Goal: Task Accomplishment & Management: Manage account settings

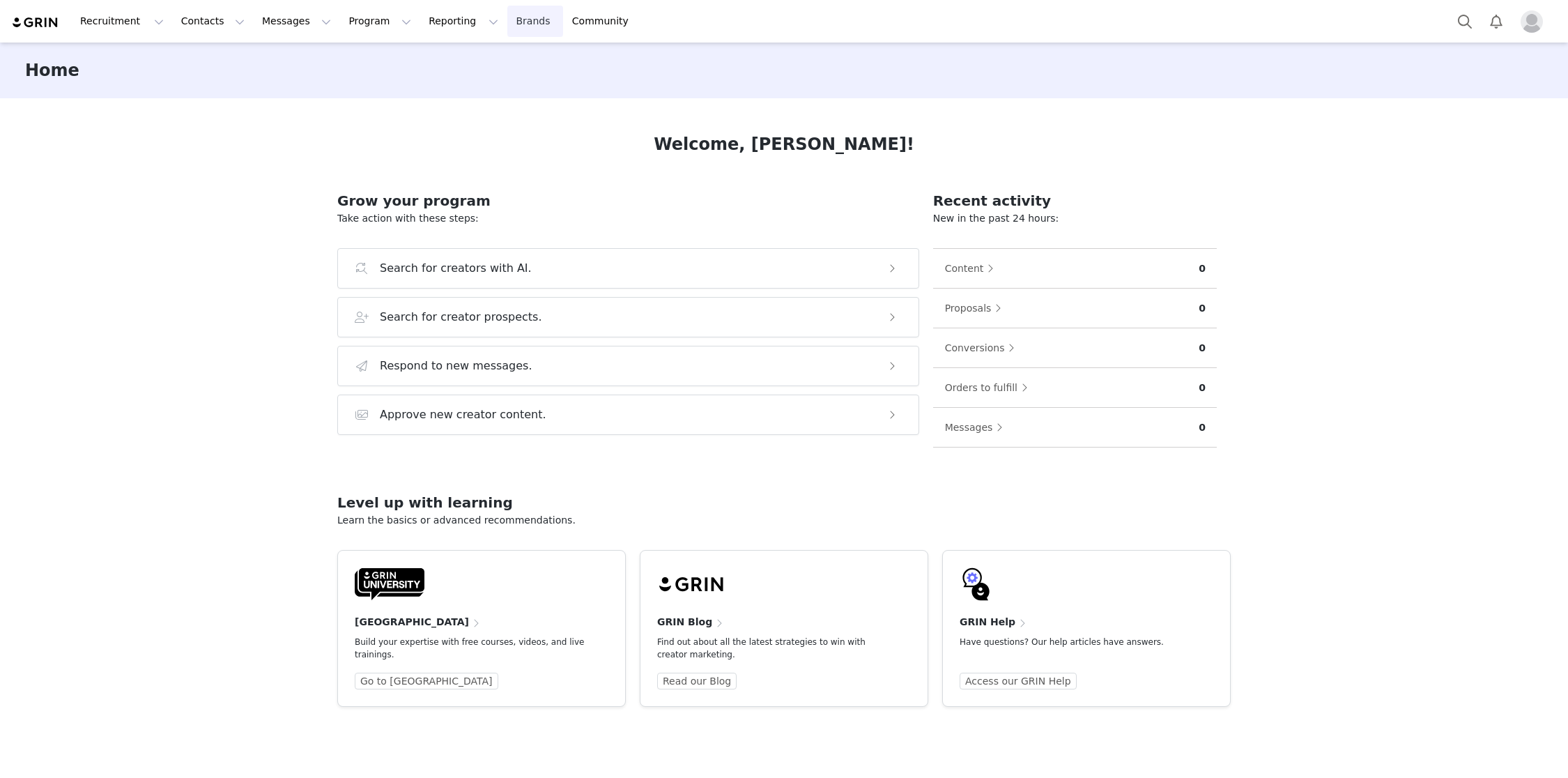
click at [507, 36] on link "Brands Brands" at bounding box center [534, 21] width 55 height 32
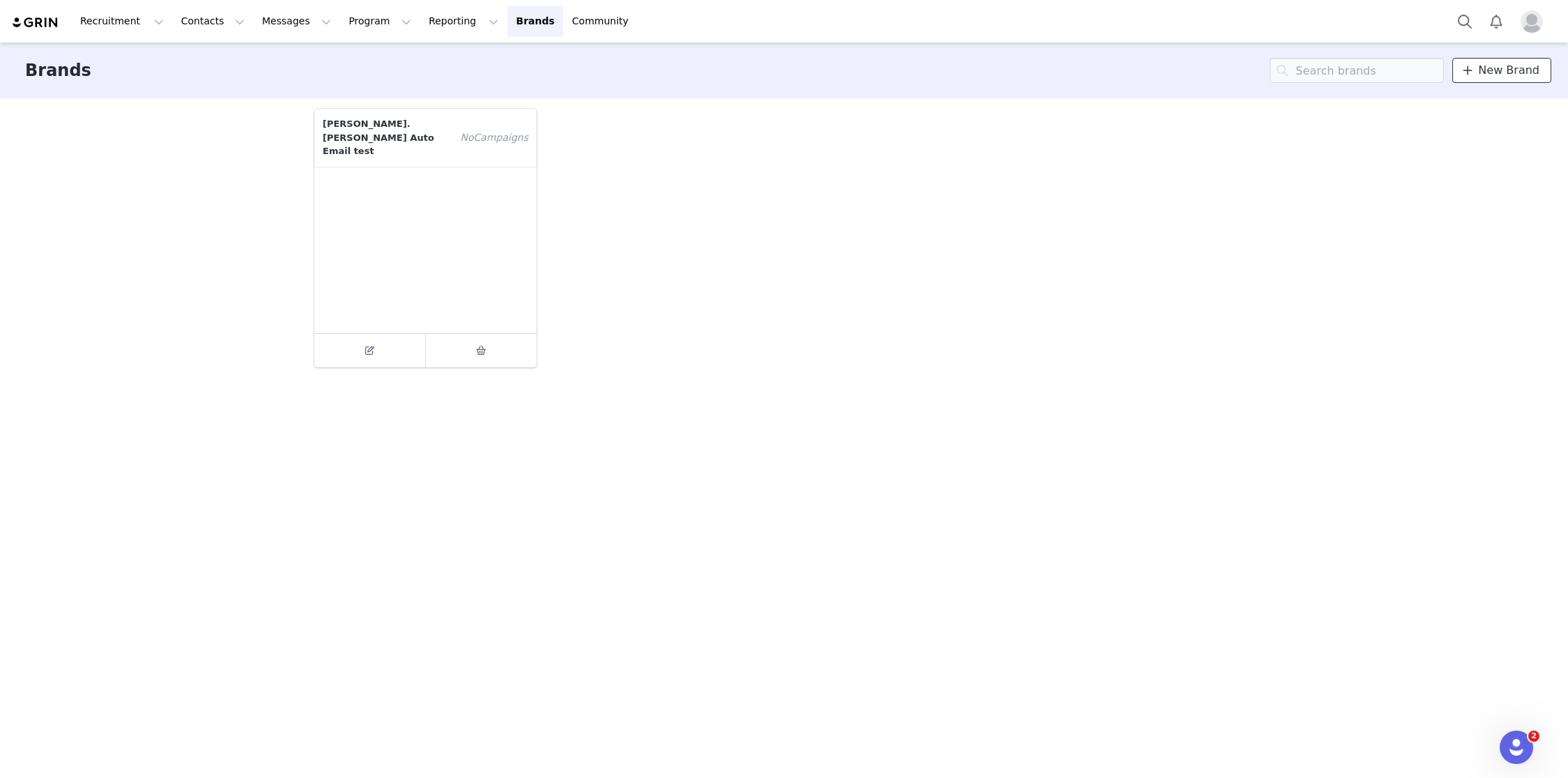
click at [1522, 72] on span "New Brand" at bounding box center [1509, 71] width 61 height 17
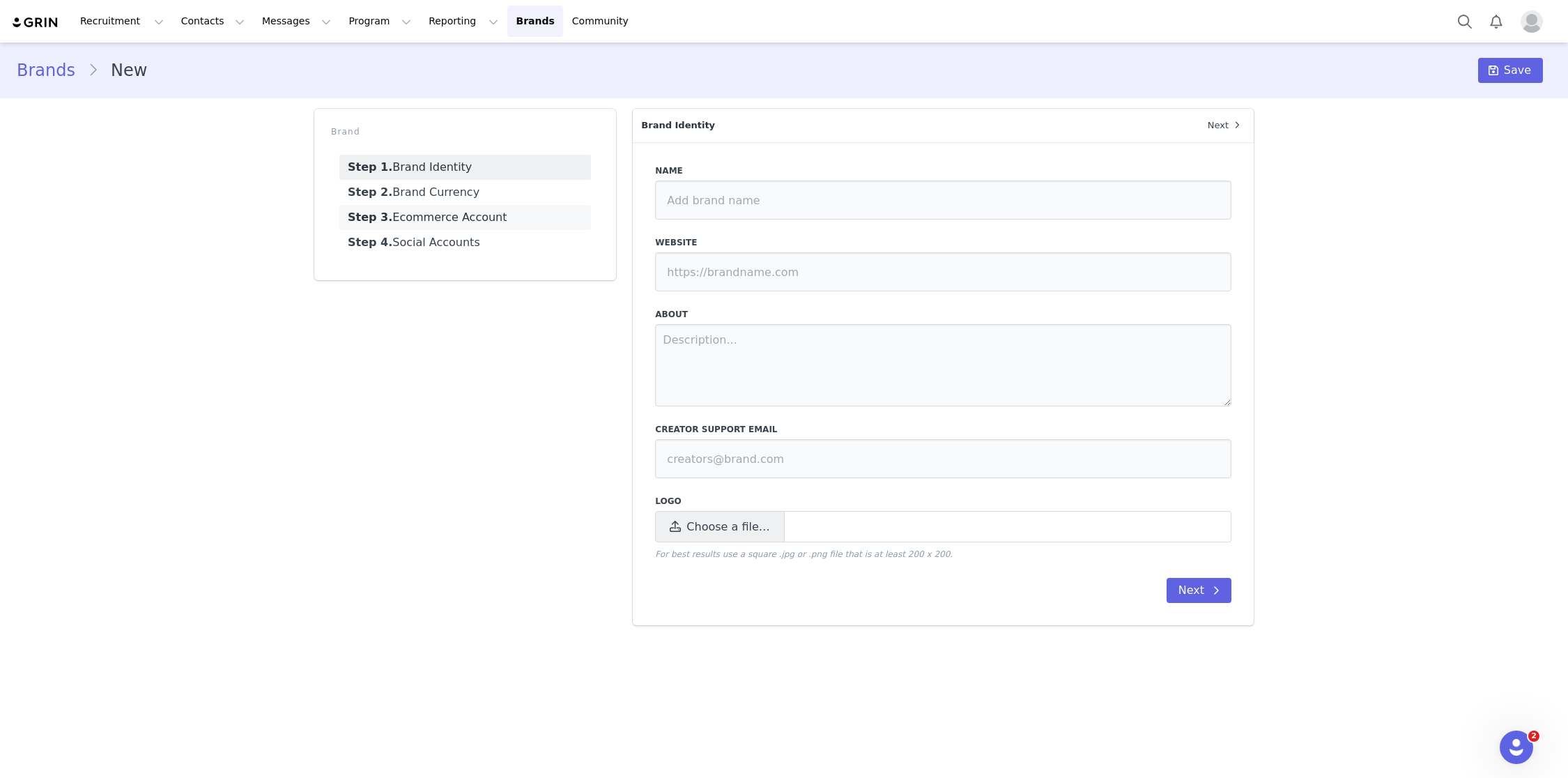
click at [455, 216] on link "Step 3. Ecommerce Account" at bounding box center [465, 217] width 252 height 25
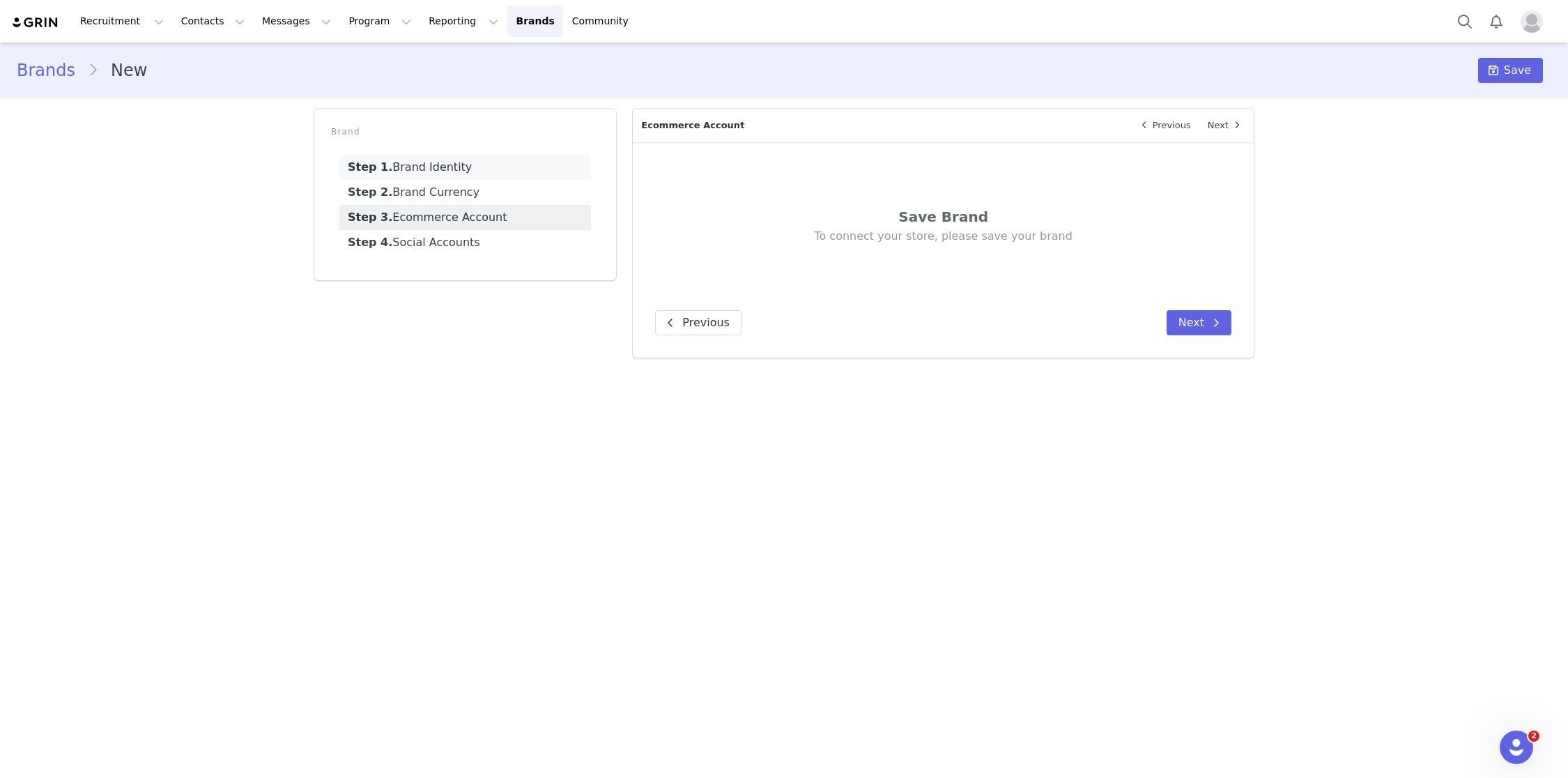
click at [432, 171] on link "Step 1. Brand Identity" at bounding box center [465, 166] width 252 height 25
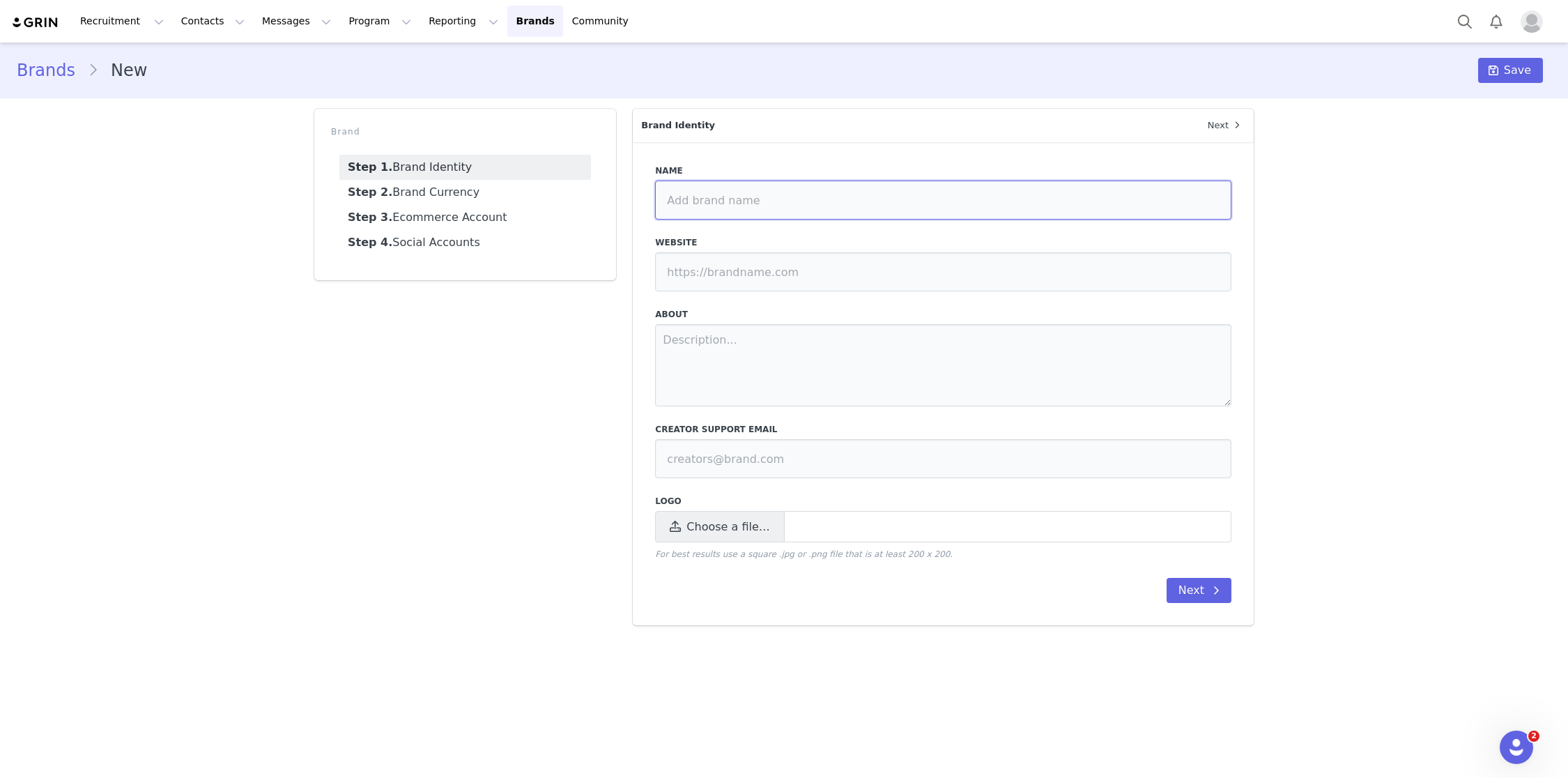
click at [714, 206] on input at bounding box center [943, 200] width 576 height 39
type input "test"
click at [464, 196] on link "Step 2. Brand Currency" at bounding box center [465, 191] width 252 height 25
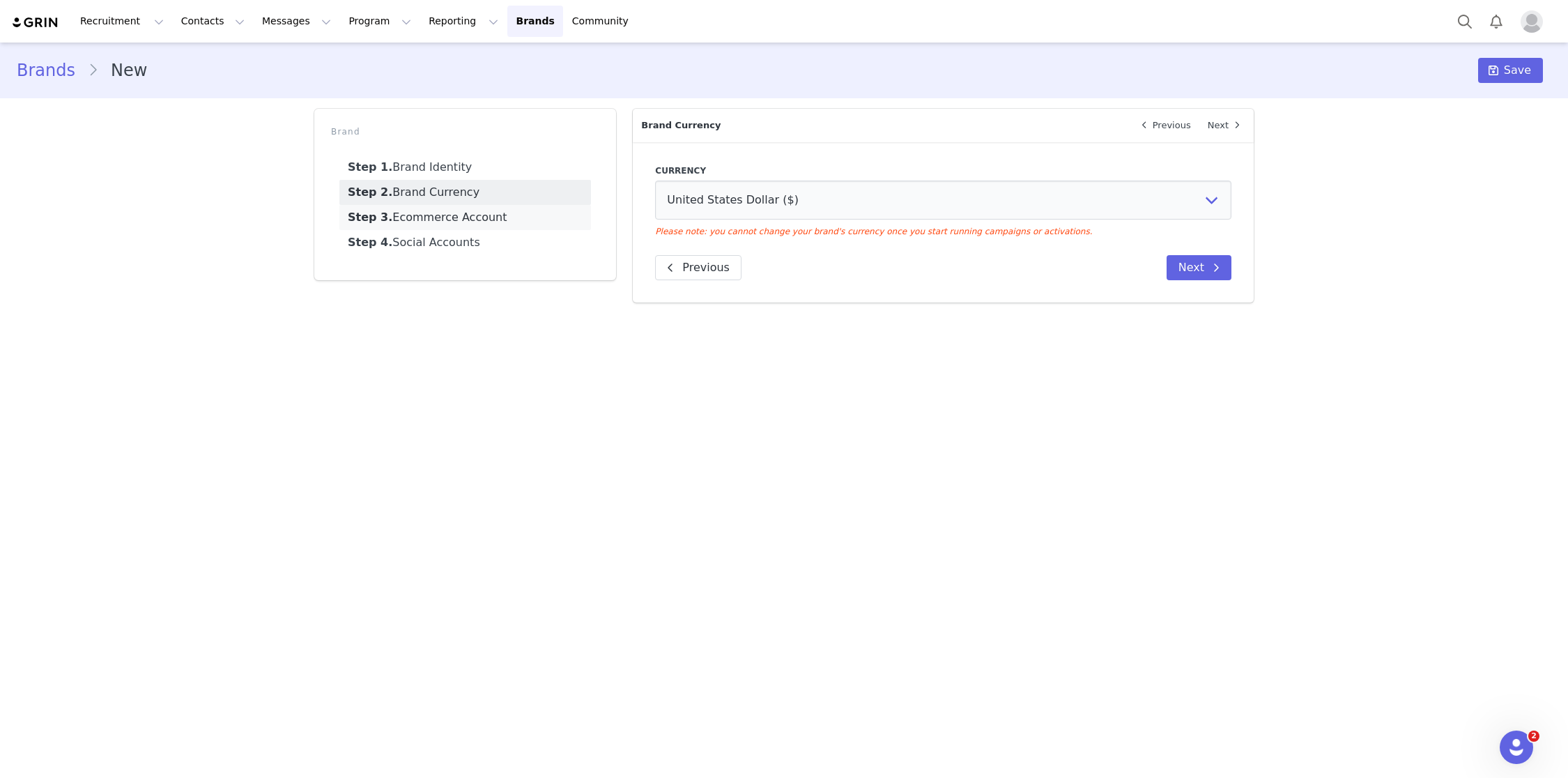
click at [464, 207] on link "Step 3. Ecommerce Account" at bounding box center [465, 217] width 252 height 25
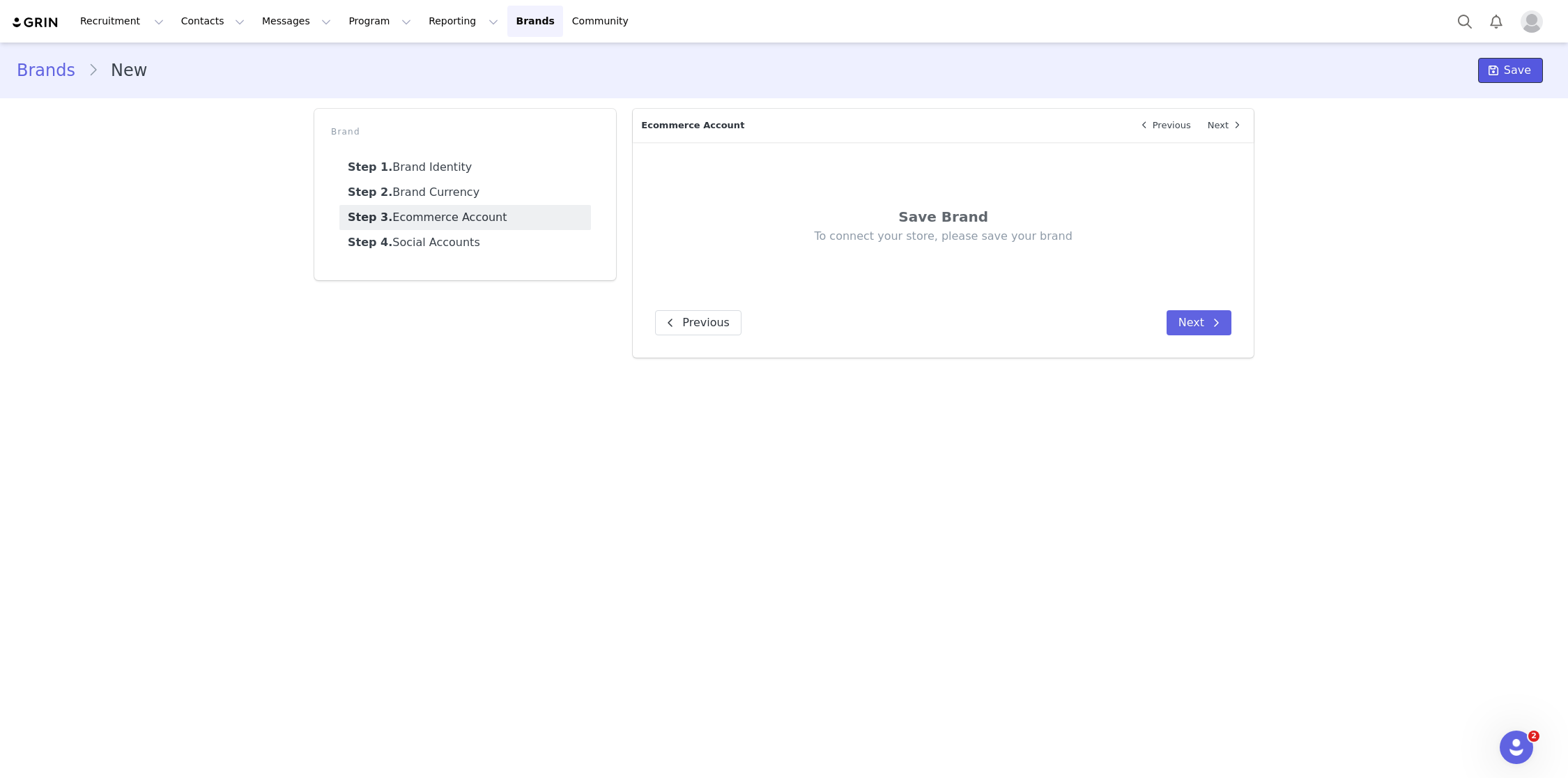
click at [1502, 77] on span at bounding box center [1494, 71] width 17 height 17
click at [452, 173] on link "Step 1. Brand Identity" at bounding box center [465, 166] width 252 height 25
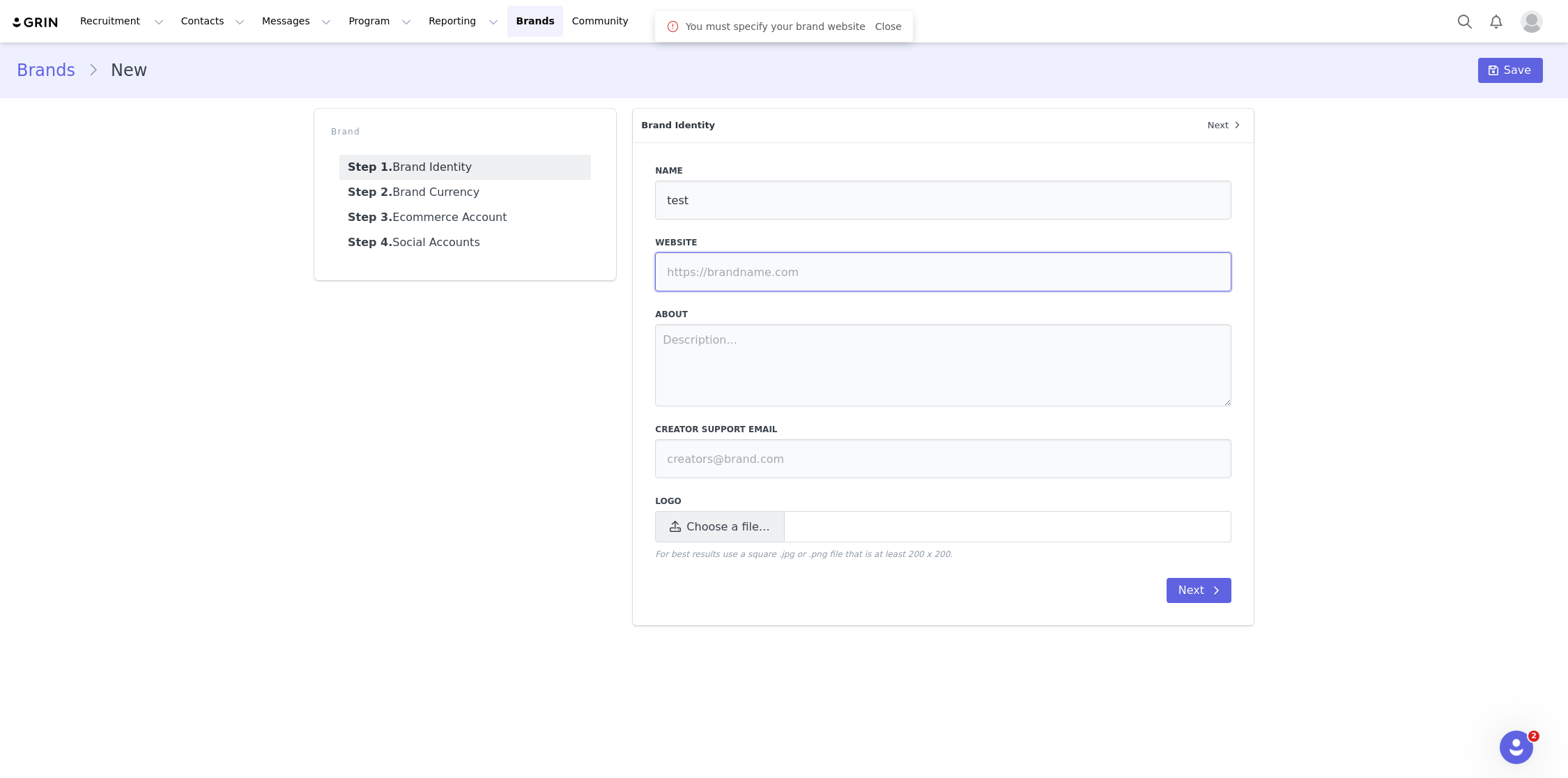
click at [765, 268] on input at bounding box center [943, 271] width 576 height 39
click at [1214, 597] on span at bounding box center [1216, 590] width 17 height 17
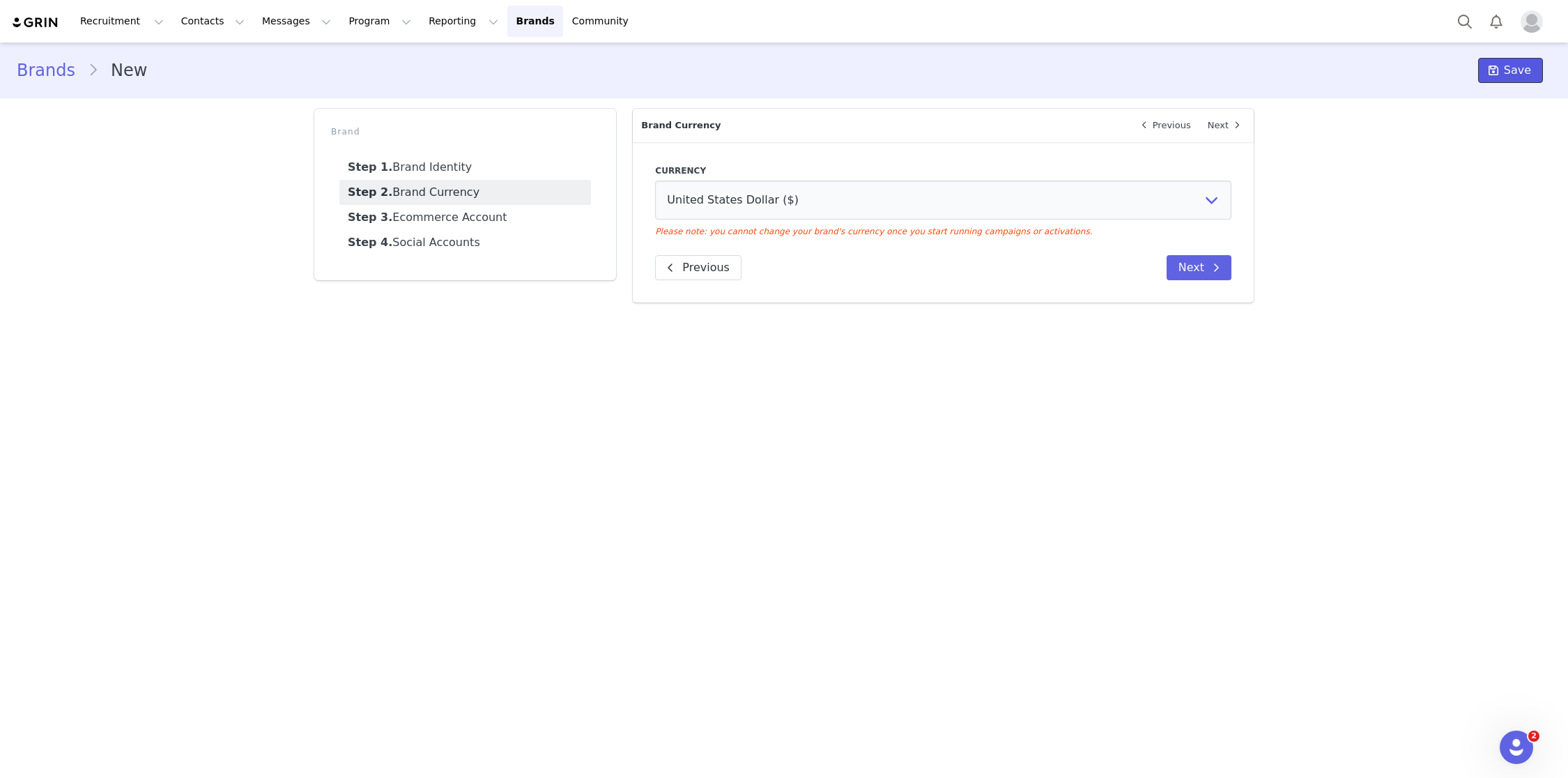
click at [1517, 78] on span "Save" at bounding box center [1517, 71] width 27 height 17
click at [482, 163] on link "Step 1. Brand Identity" at bounding box center [465, 166] width 252 height 25
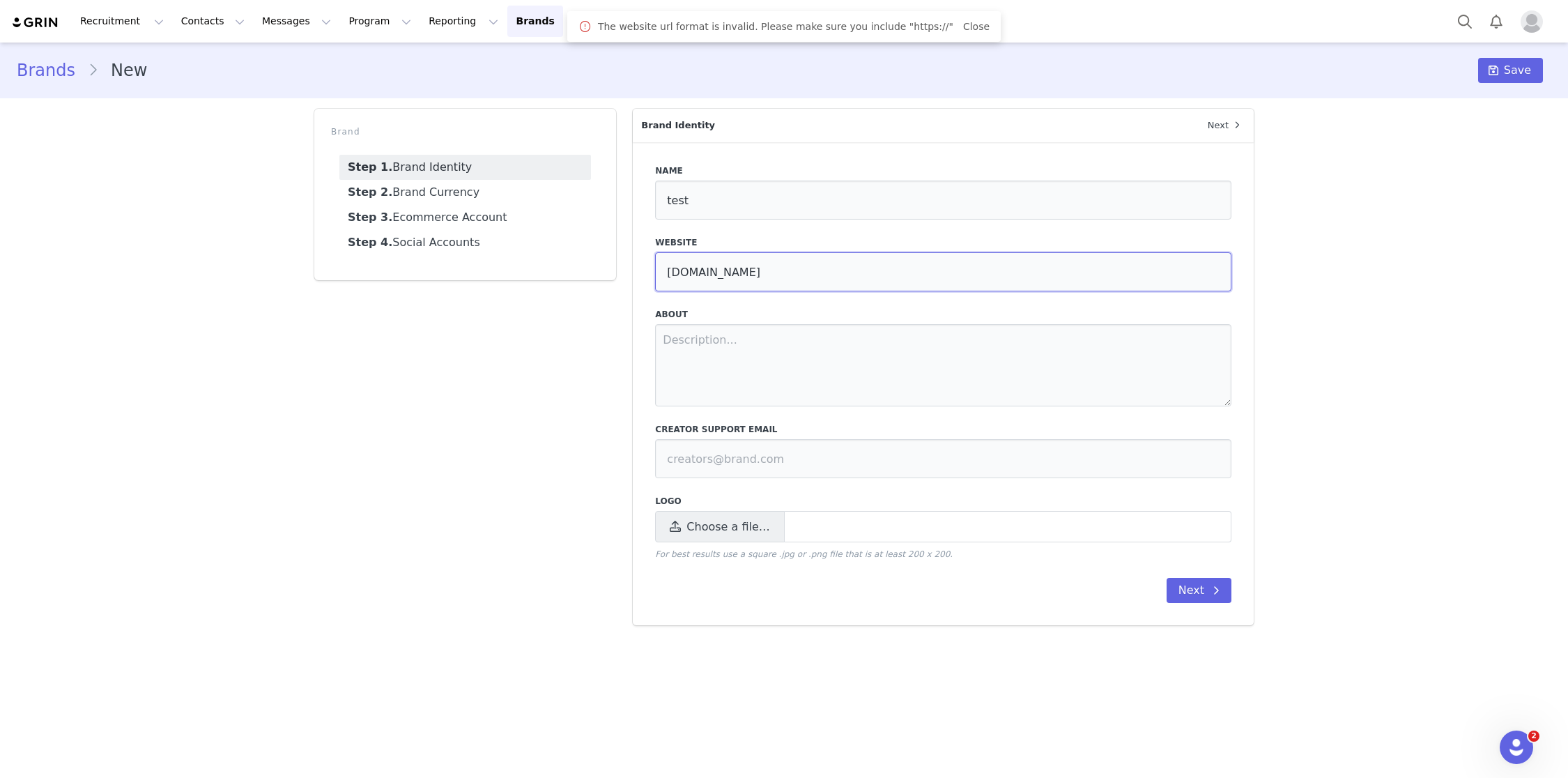
click at [665, 285] on input "test.com" at bounding box center [943, 271] width 576 height 39
click at [665, 275] on input "test.com" at bounding box center [943, 271] width 576 height 39
type input "[URL][DOMAIN_NAME]"
click at [1502, 73] on span at bounding box center [1494, 71] width 17 height 17
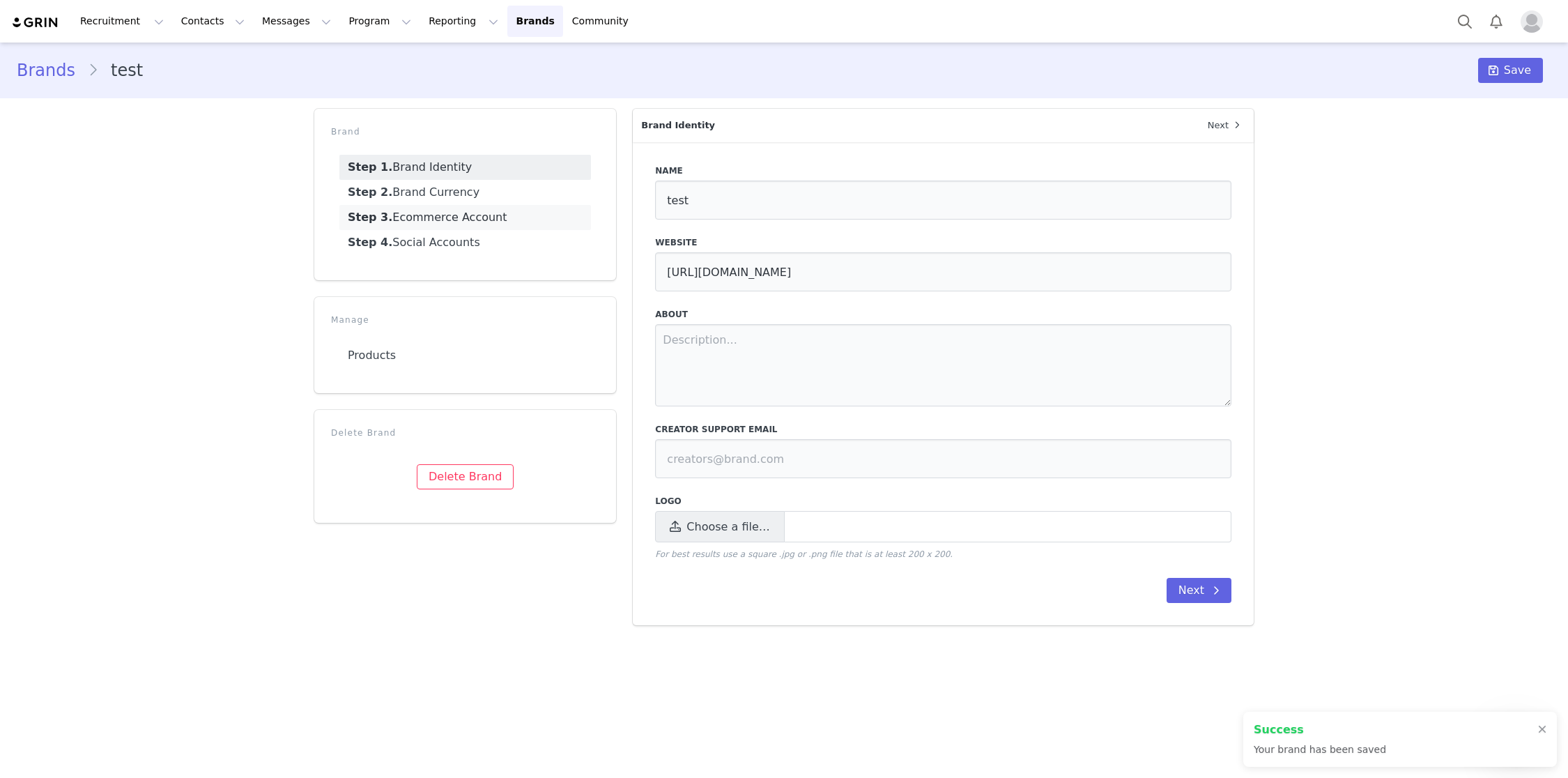
click at [514, 219] on link "Step 3. Ecommerce Account" at bounding box center [465, 217] width 252 height 25
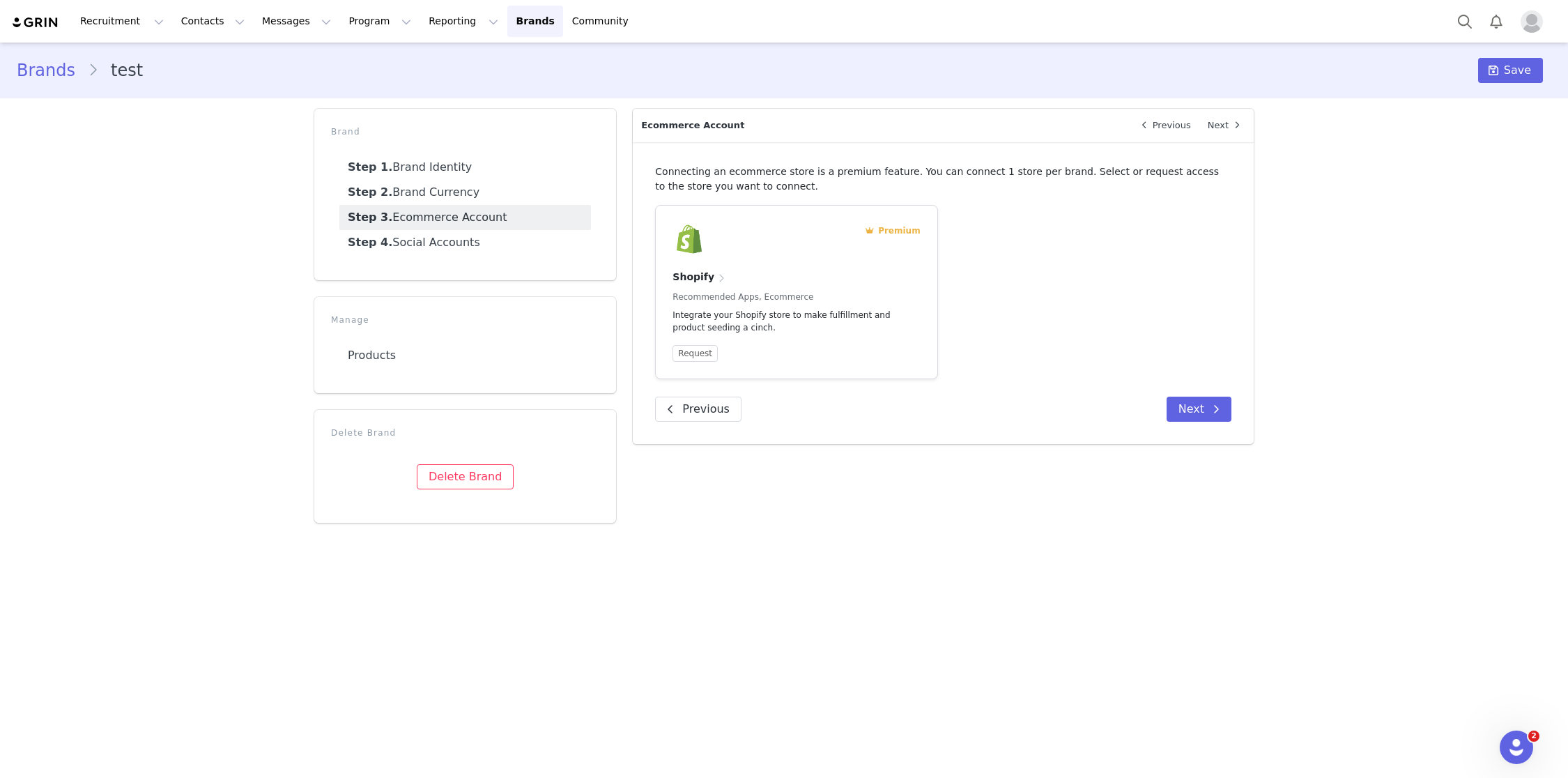
click at [32, 77] on link "Brands" at bounding box center [52, 70] width 71 height 25
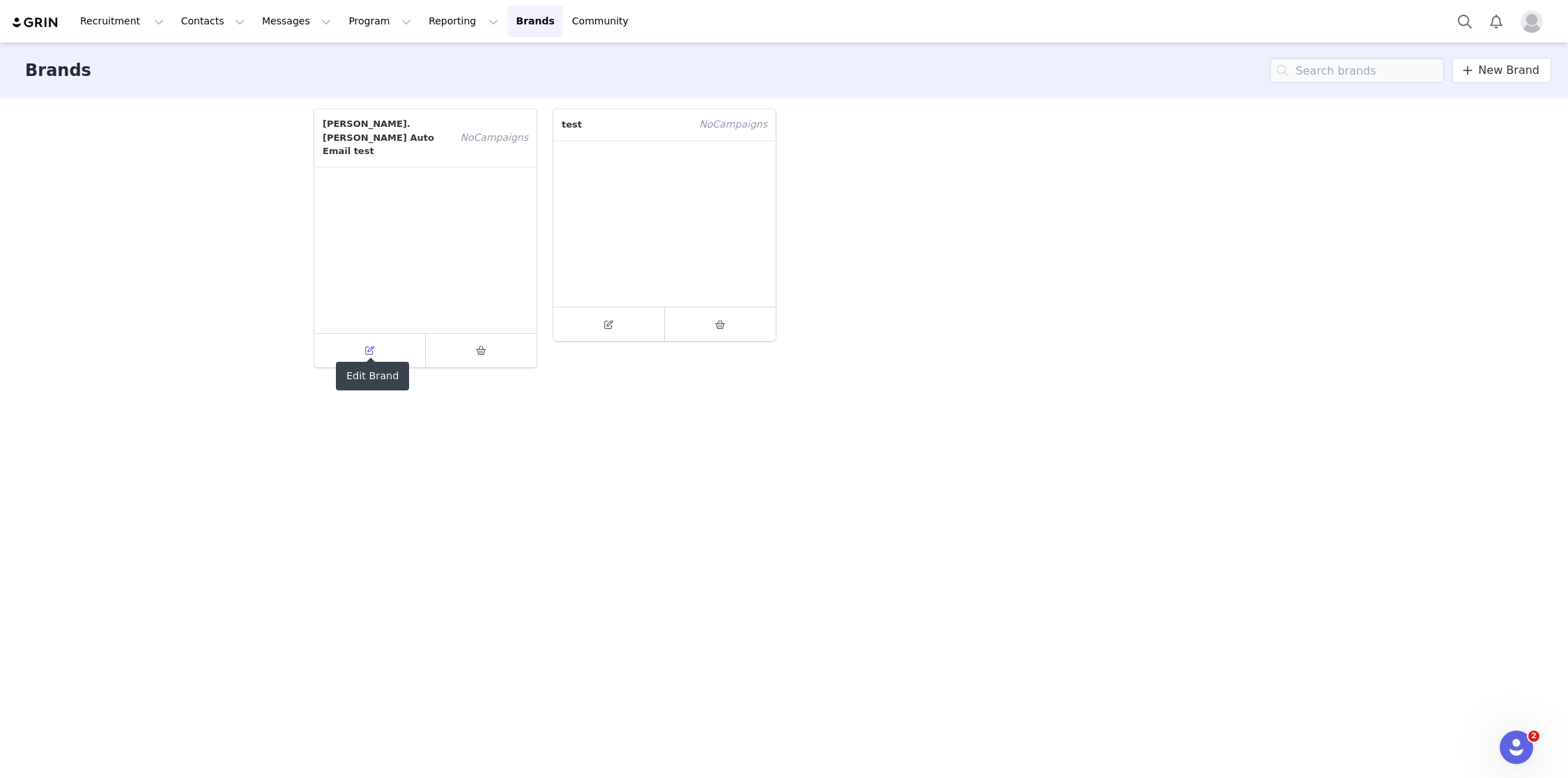
click at [369, 346] on icon at bounding box center [370, 350] width 9 height 9
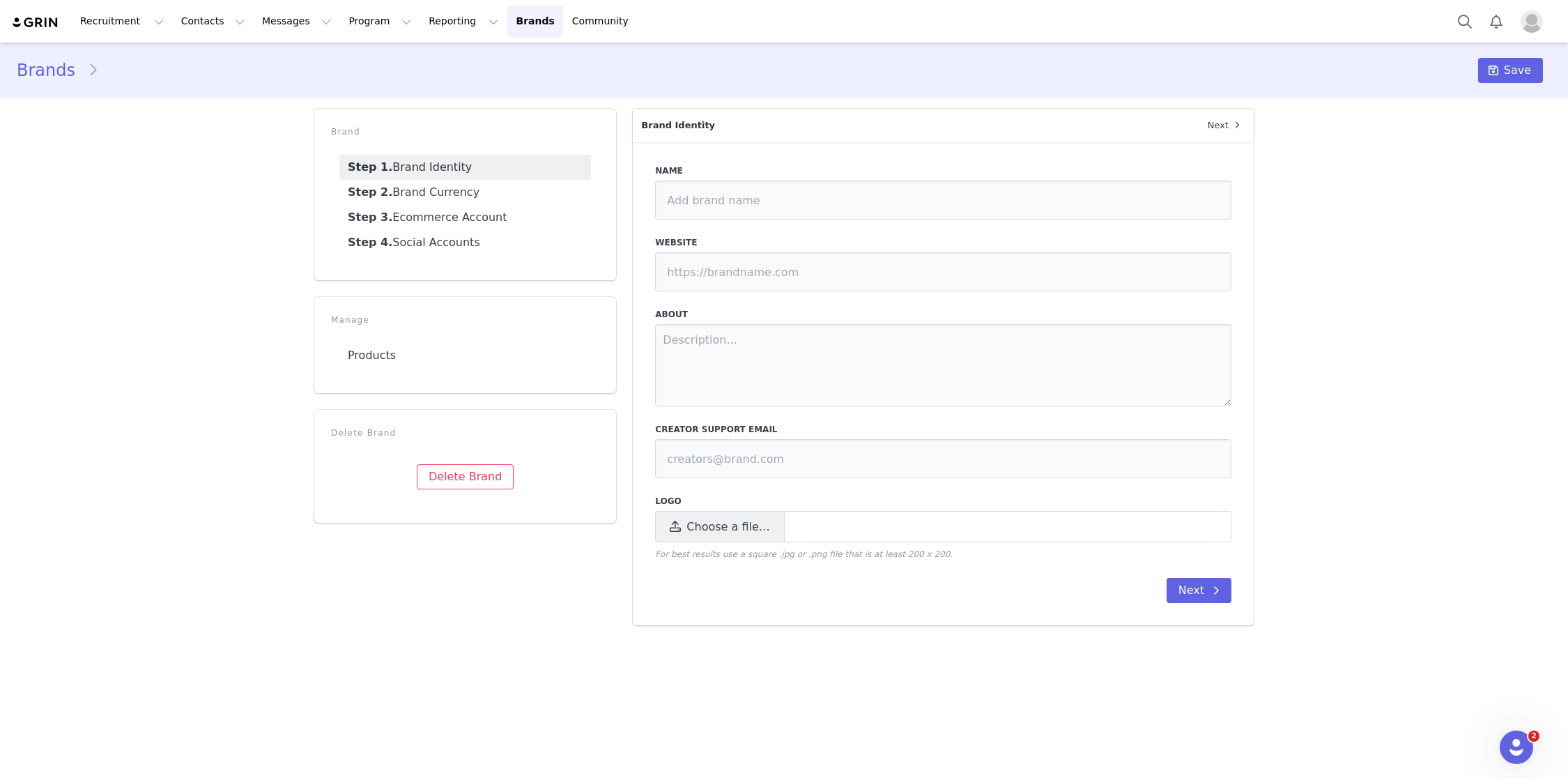
type input "[PERSON_NAME].[PERSON_NAME] Auto Email test"
type input "https://www.grin.co"
type input "support@grin.co"
click at [448, 245] on link "Step 4. Social Accounts" at bounding box center [465, 242] width 252 height 25
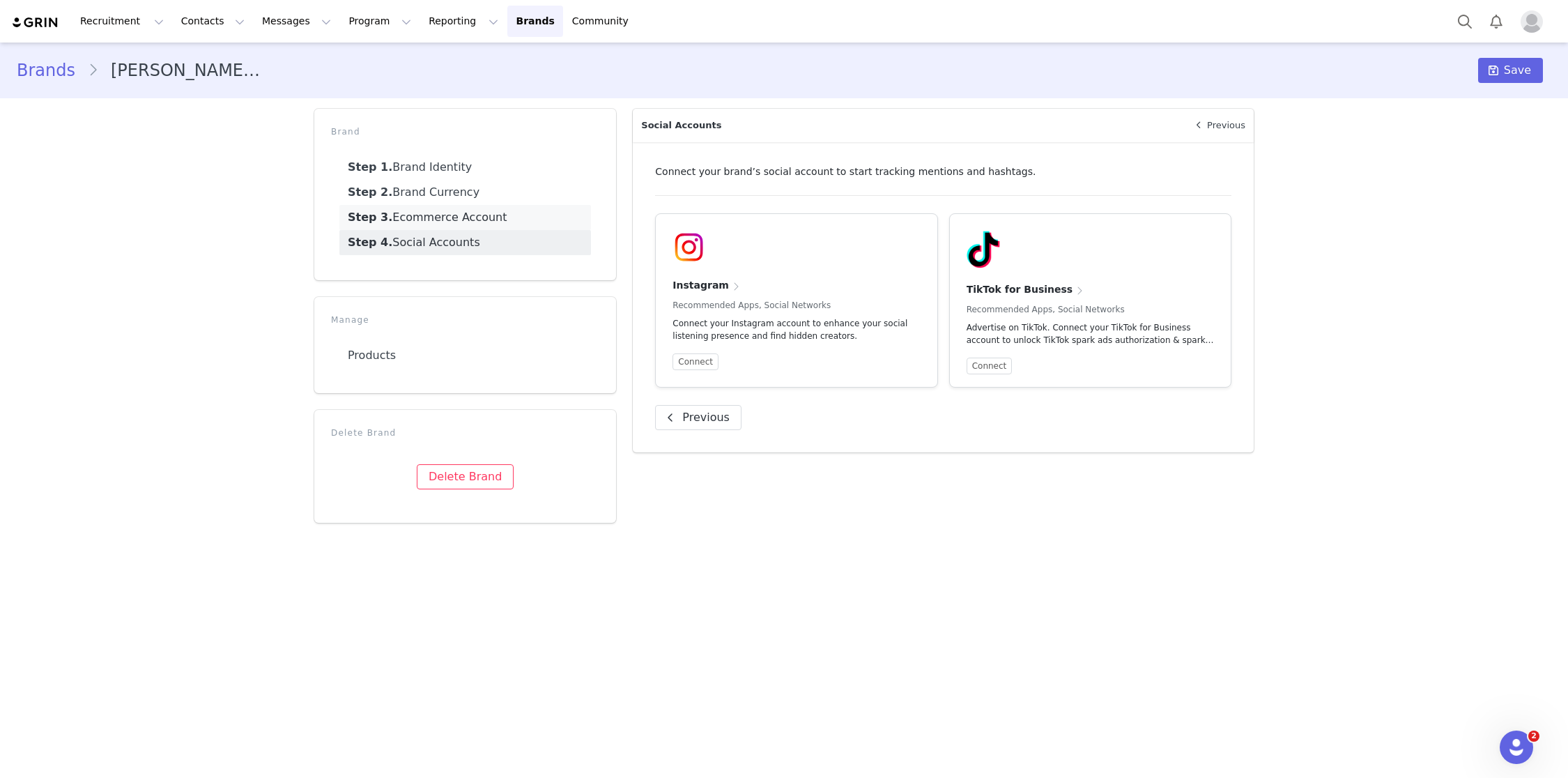
click at [447, 227] on link "Step 3. Ecommerce Account" at bounding box center [465, 217] width 252 height 25
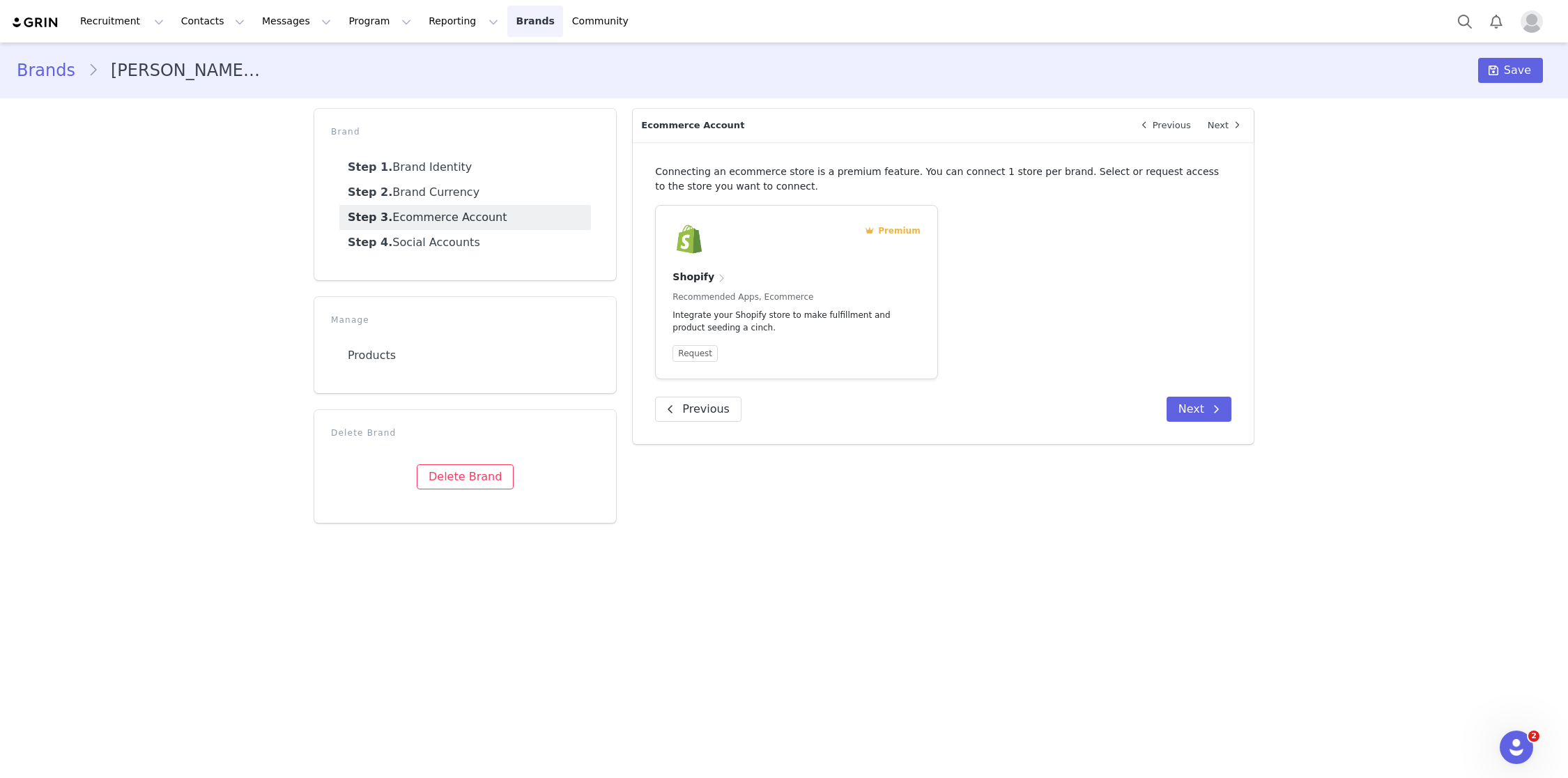
click at [507, 24] on link "Brands Brands" at bounding box center [534, 21] width 55 height 32
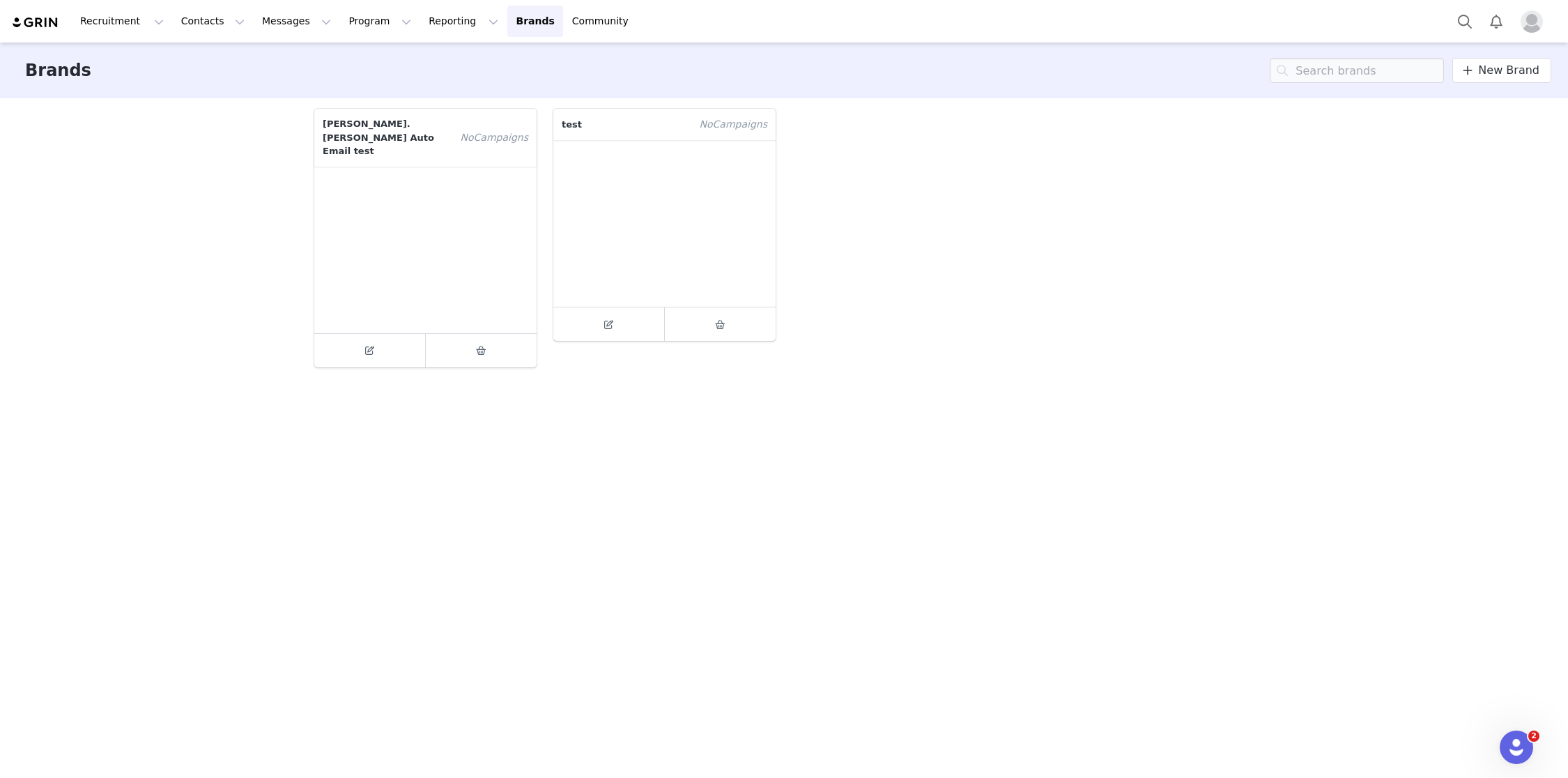
click at [366, 354] on div "reed.jackson Auto Email test No Campaign s" at bounding box center [425, 238] width 239 height 275
click at [604, 330] on span at bounding box center [609, 324] width 17 height 17
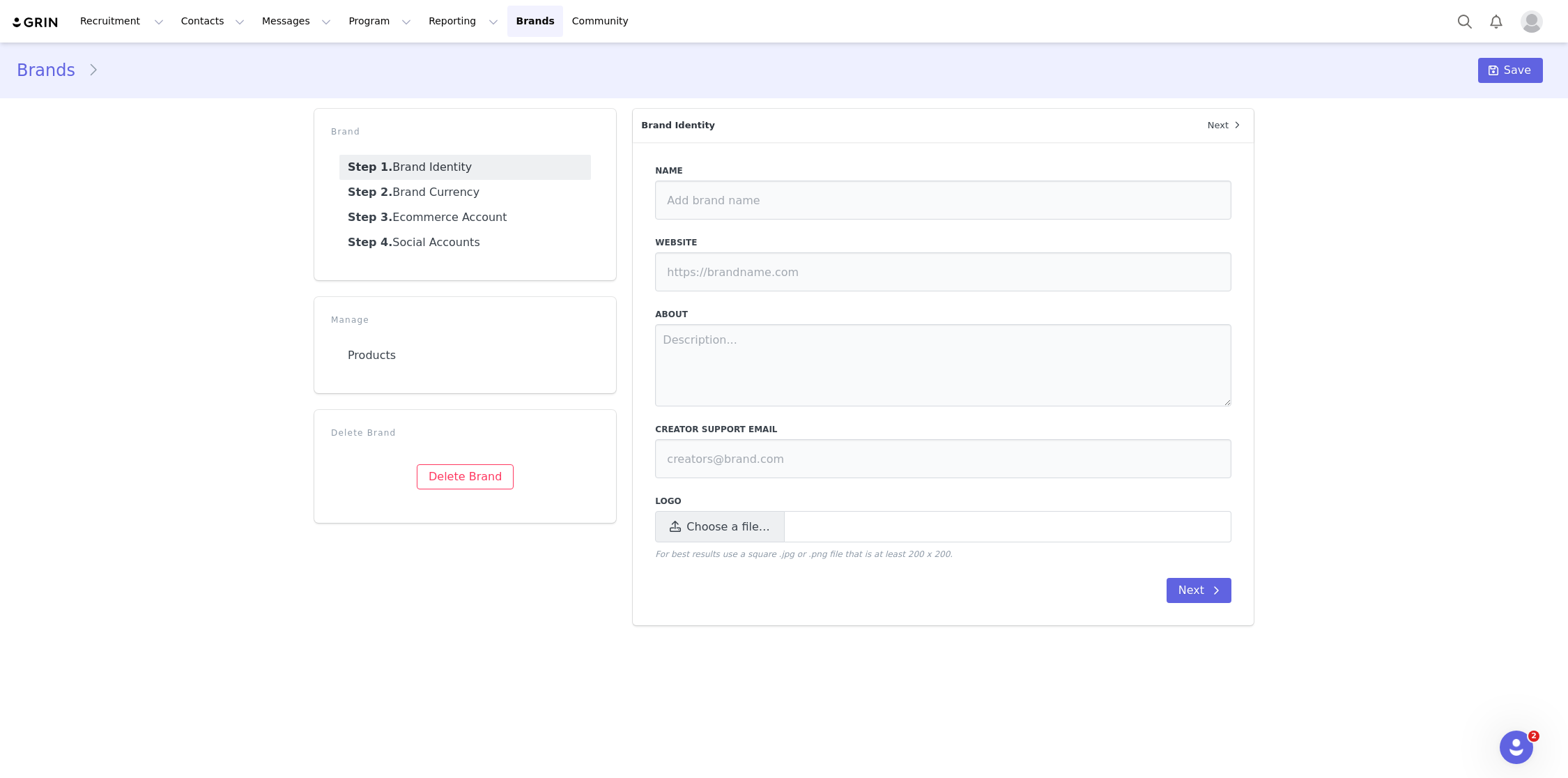
type input "test"
type input "https://test.com"
click at [461, 212] on link "Step 3. Ecommerce Account" at bounding box center [465, 217] width 252 height 25
type input "test"
type input "[URL][DOMAIN_NAME]"
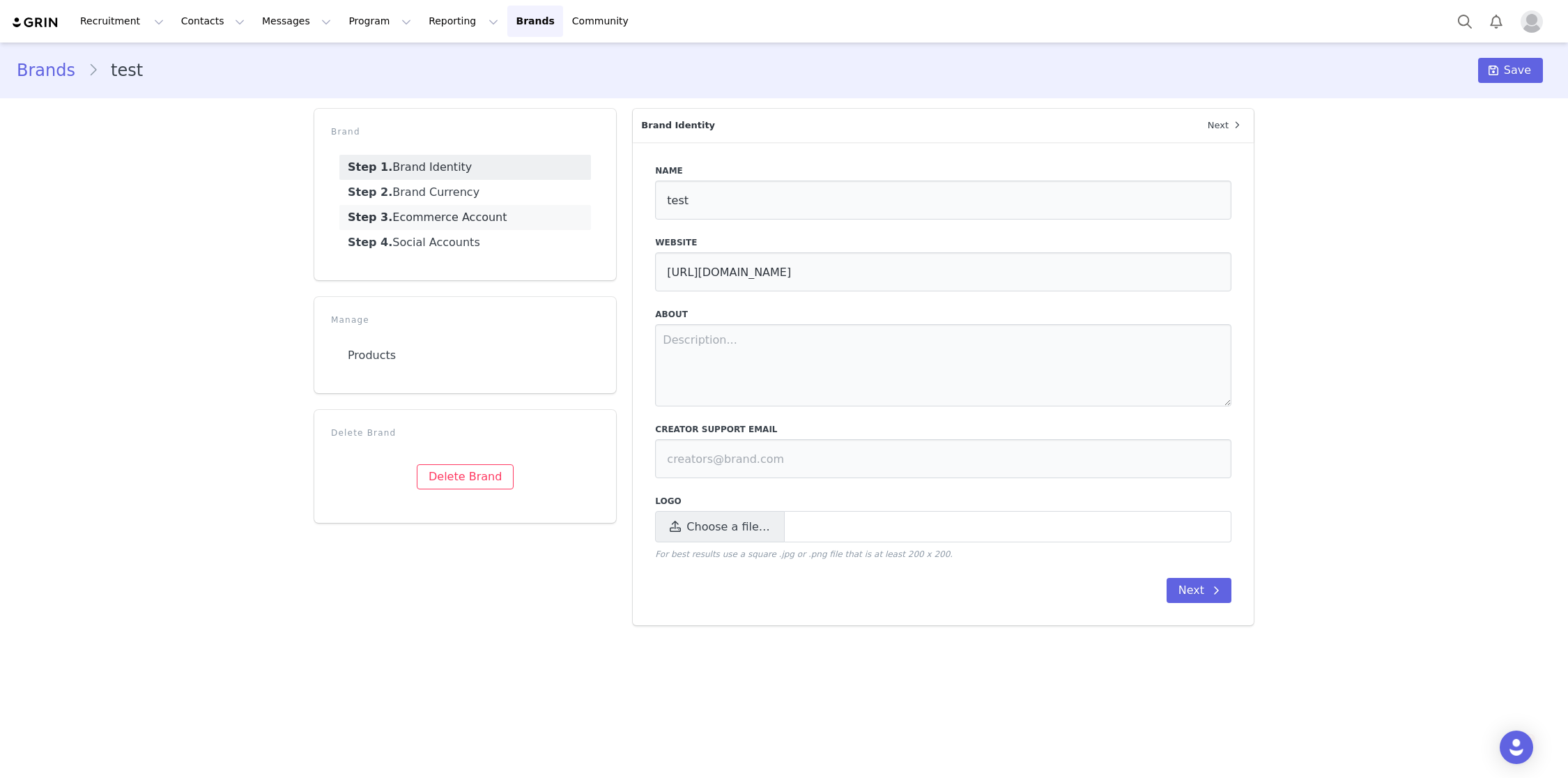
click at [404, 227] on link "Step 3. Ecommerce Account" at bounding box center [465, 217] width 252 height 25
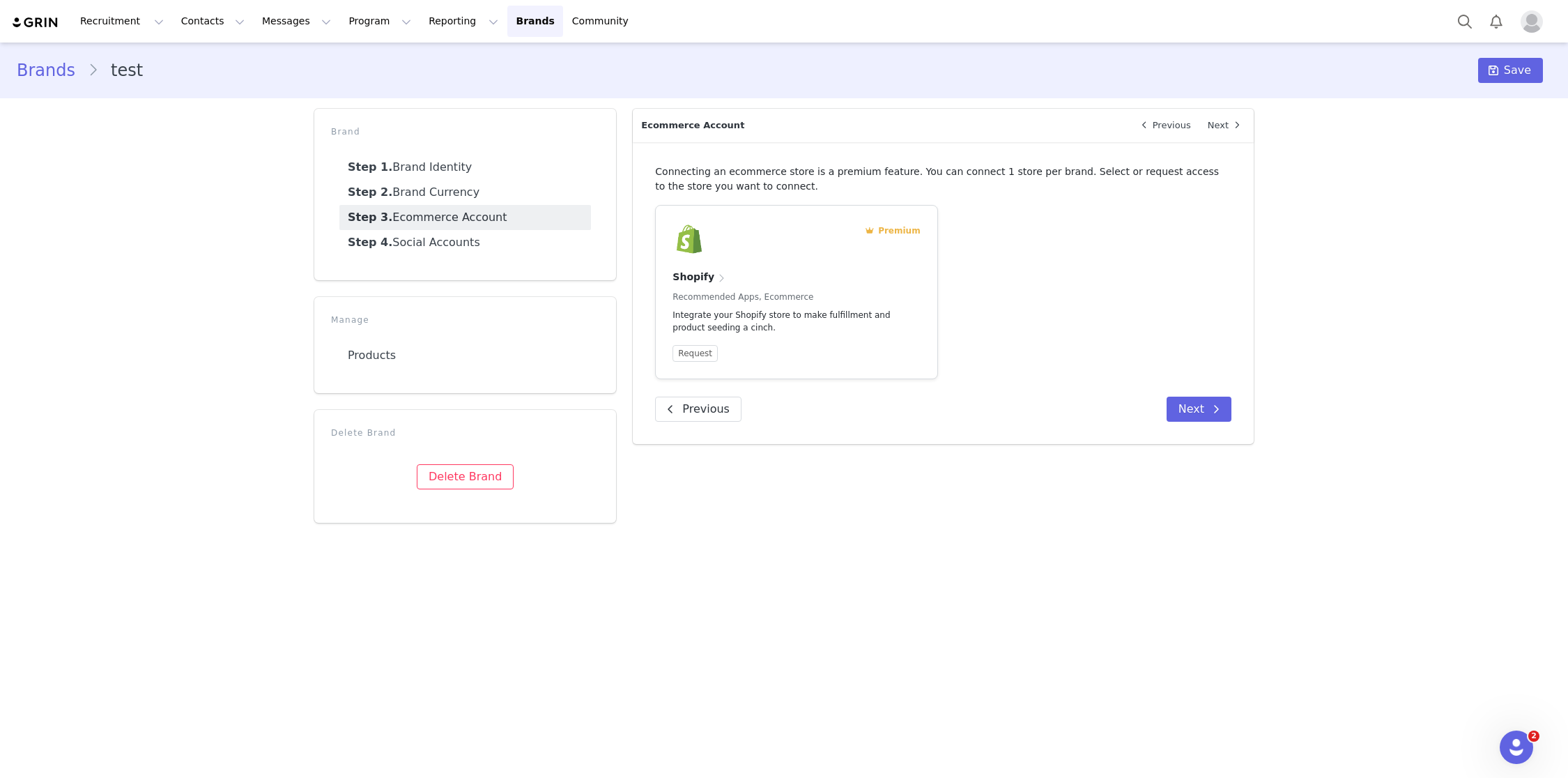
click at [43, 65] on link "Brands" at bounding box center [52, 70] width 71 height 25
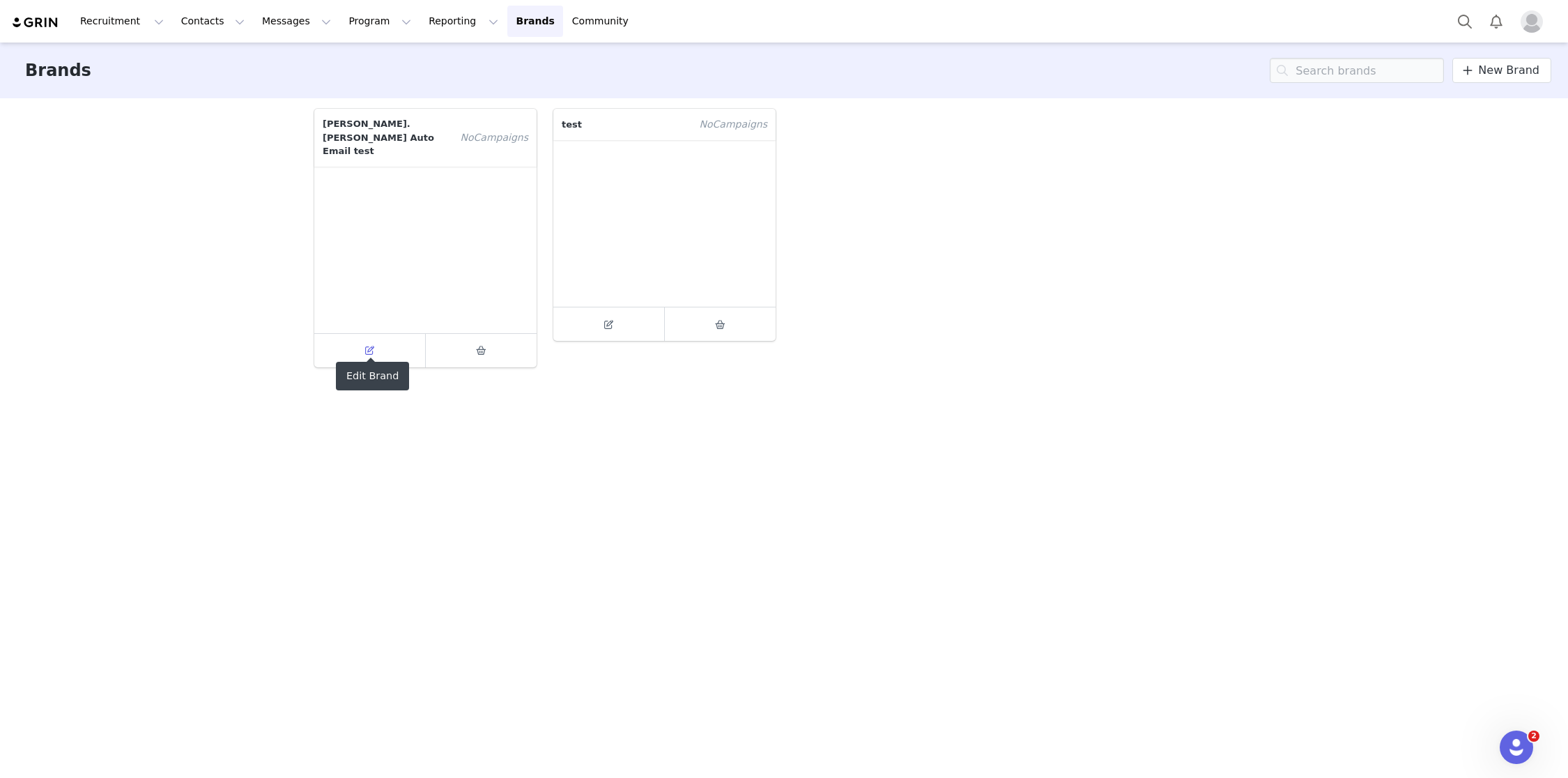
click at [355, 344] on link at bounding box center [370, 350] width 112 height 33
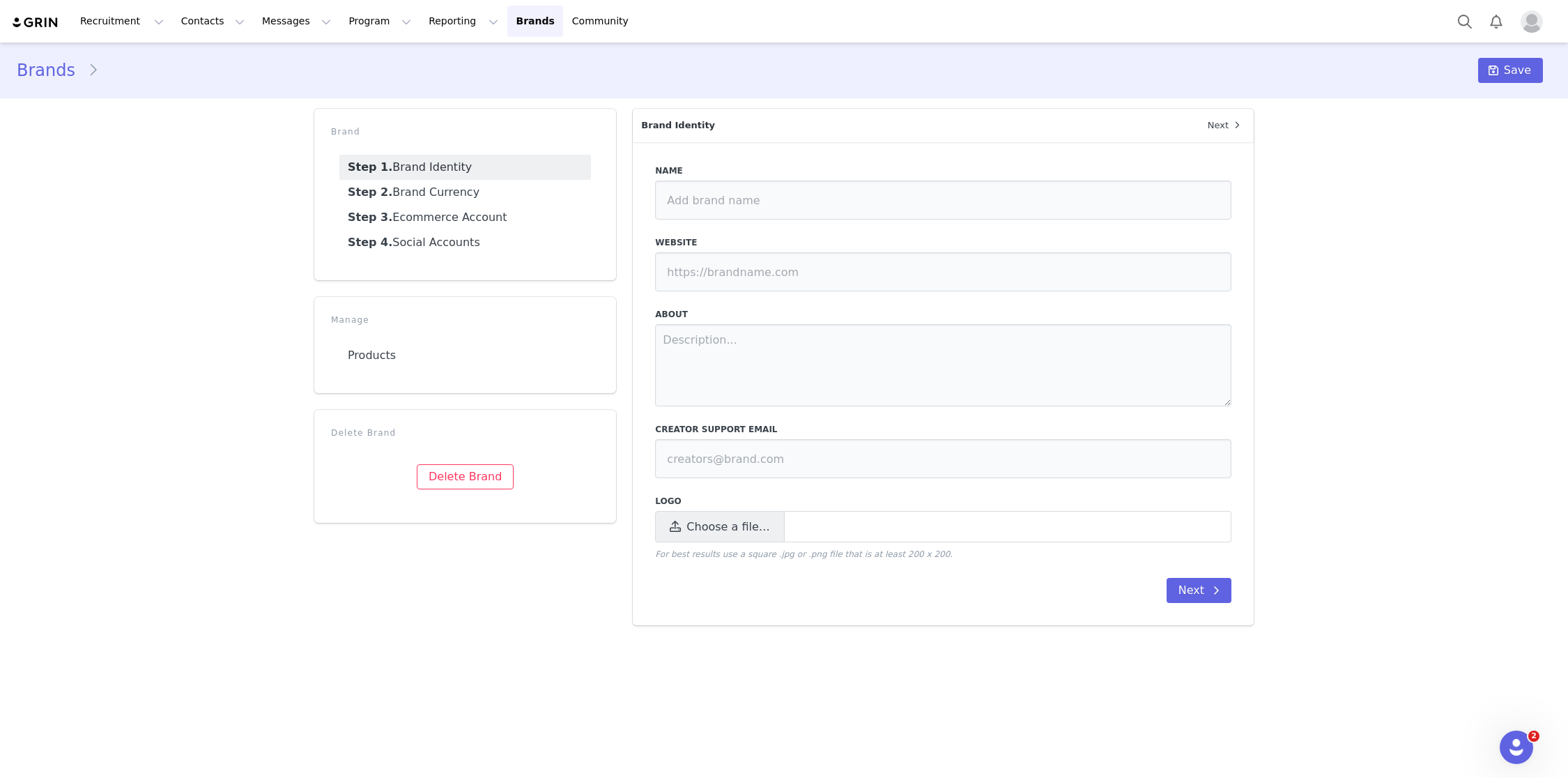
type input "[PERSON_NAME].[PERSON_NAME] Auto Email test"
type input "[URL][DOMAIN_NAME]"
type input "[EMAIL_ADDRESS][DOMAIN_NAME]"
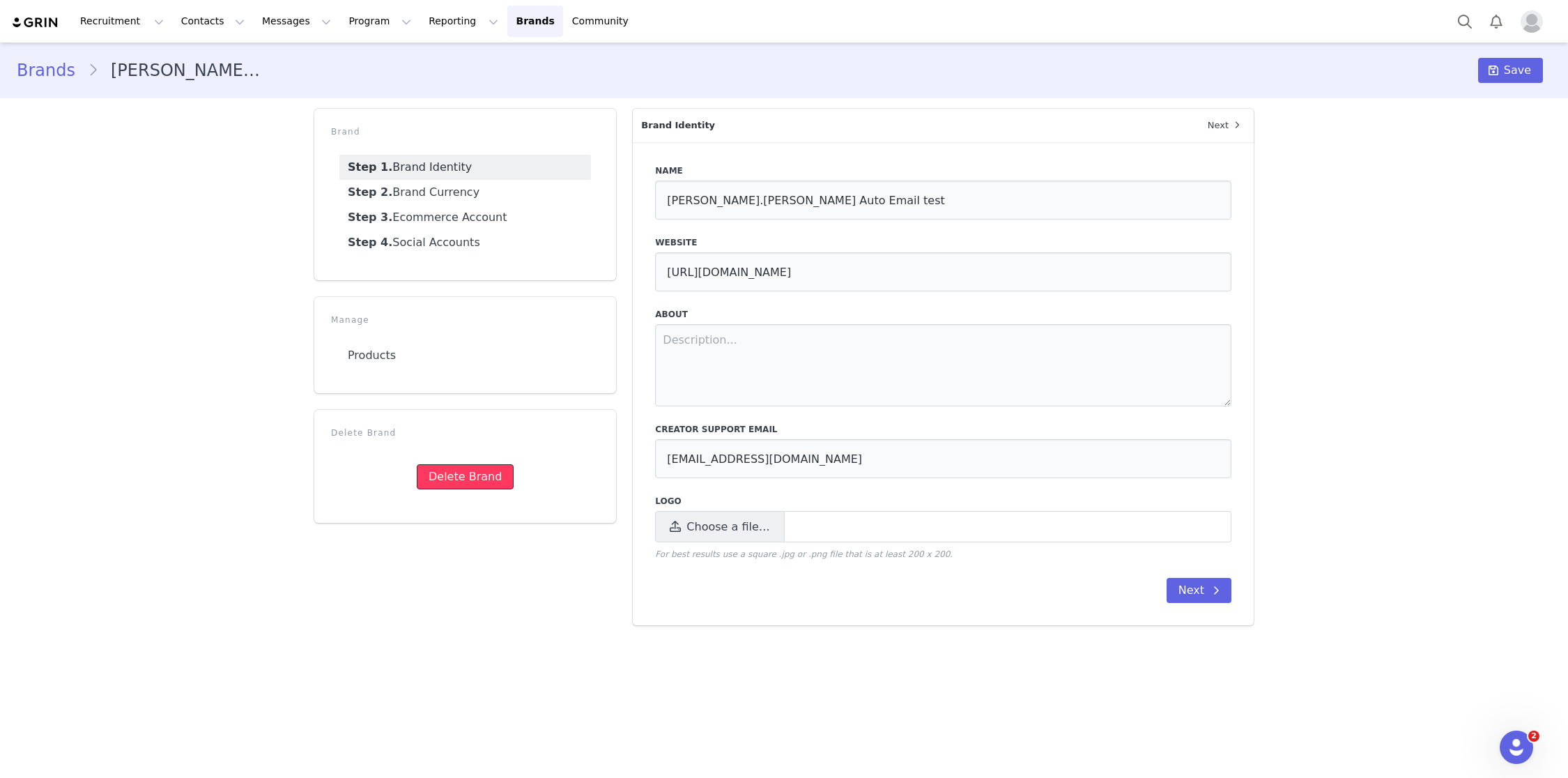
click at [450, 474] on button "Delete Brand" at bounding box center [465, 476] width 97 height 25
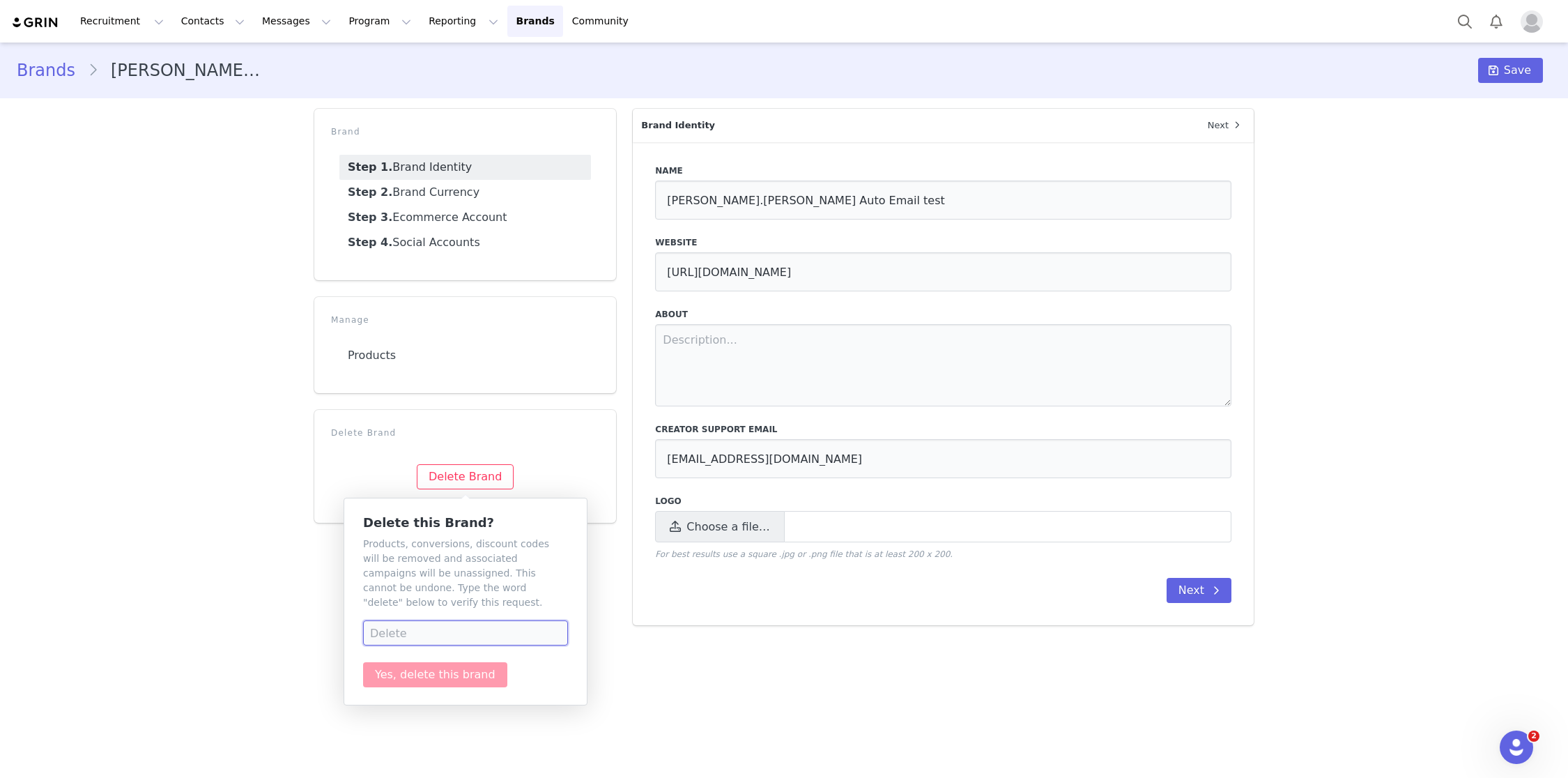
click at [431, 636] on input at bounding box center [466, 632] width 204 height 25
type input "Delete"
click at [458, 674] on button "Yes, delete this brand" at bounding box center [435, 674] width 144 height 25
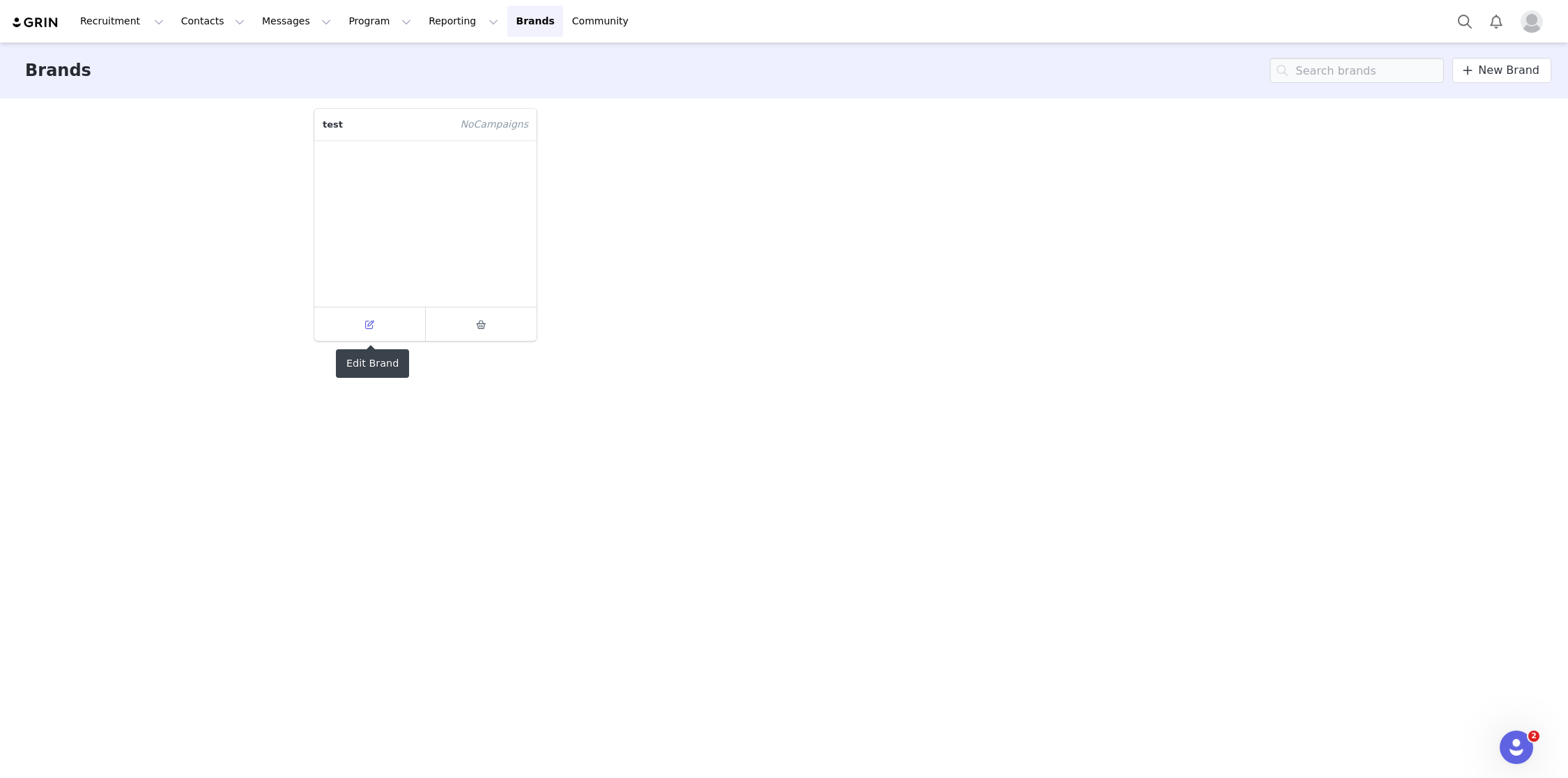
click at [375, 330] on span at bounding box center [370, 324] width 17 height 17
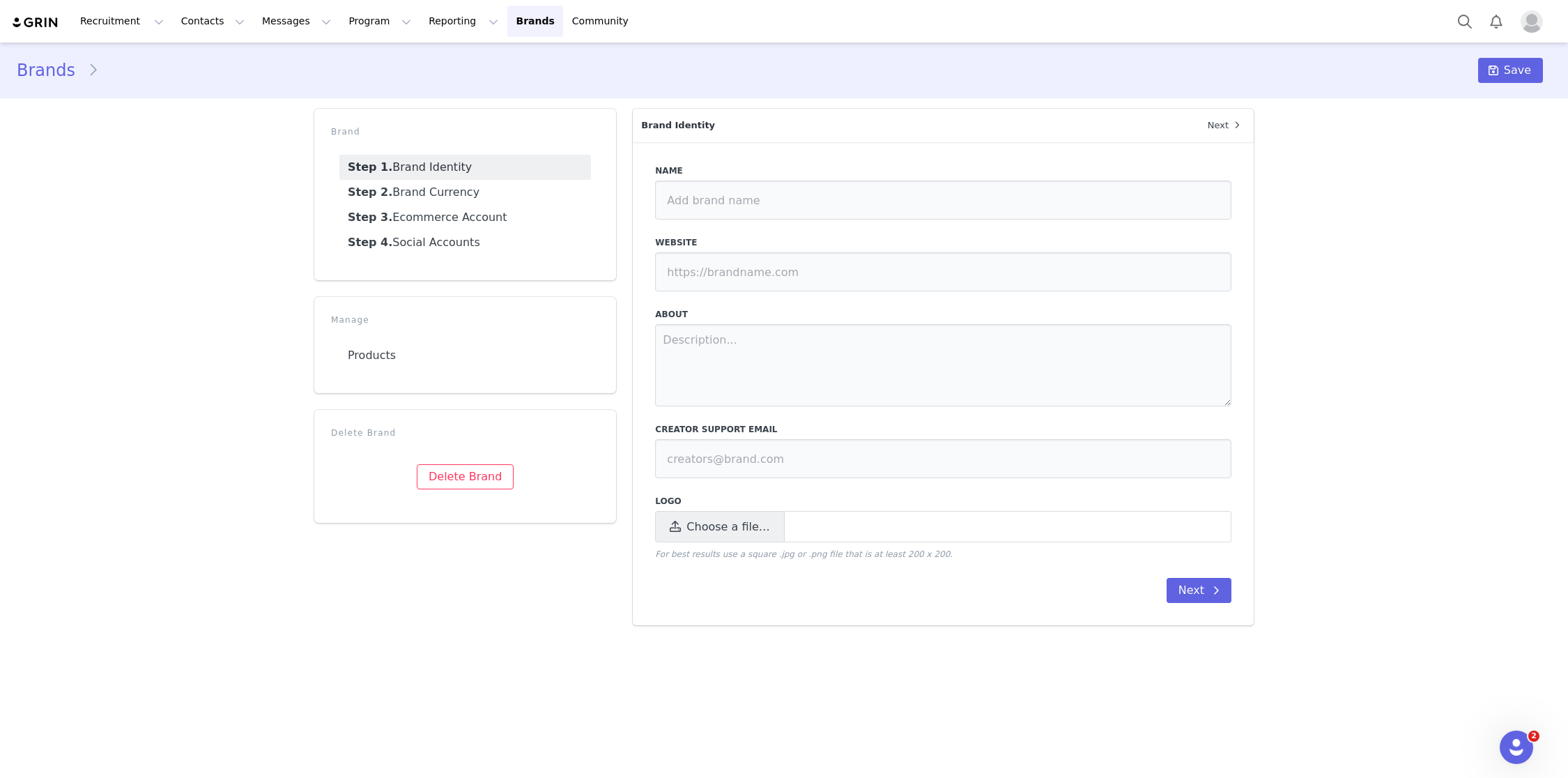
type input "test"
type input "https://test.com"
click at [433, 220] on link "Step 3. Ecommerce Account" at bounding box center [465, 217] width 252 height 25
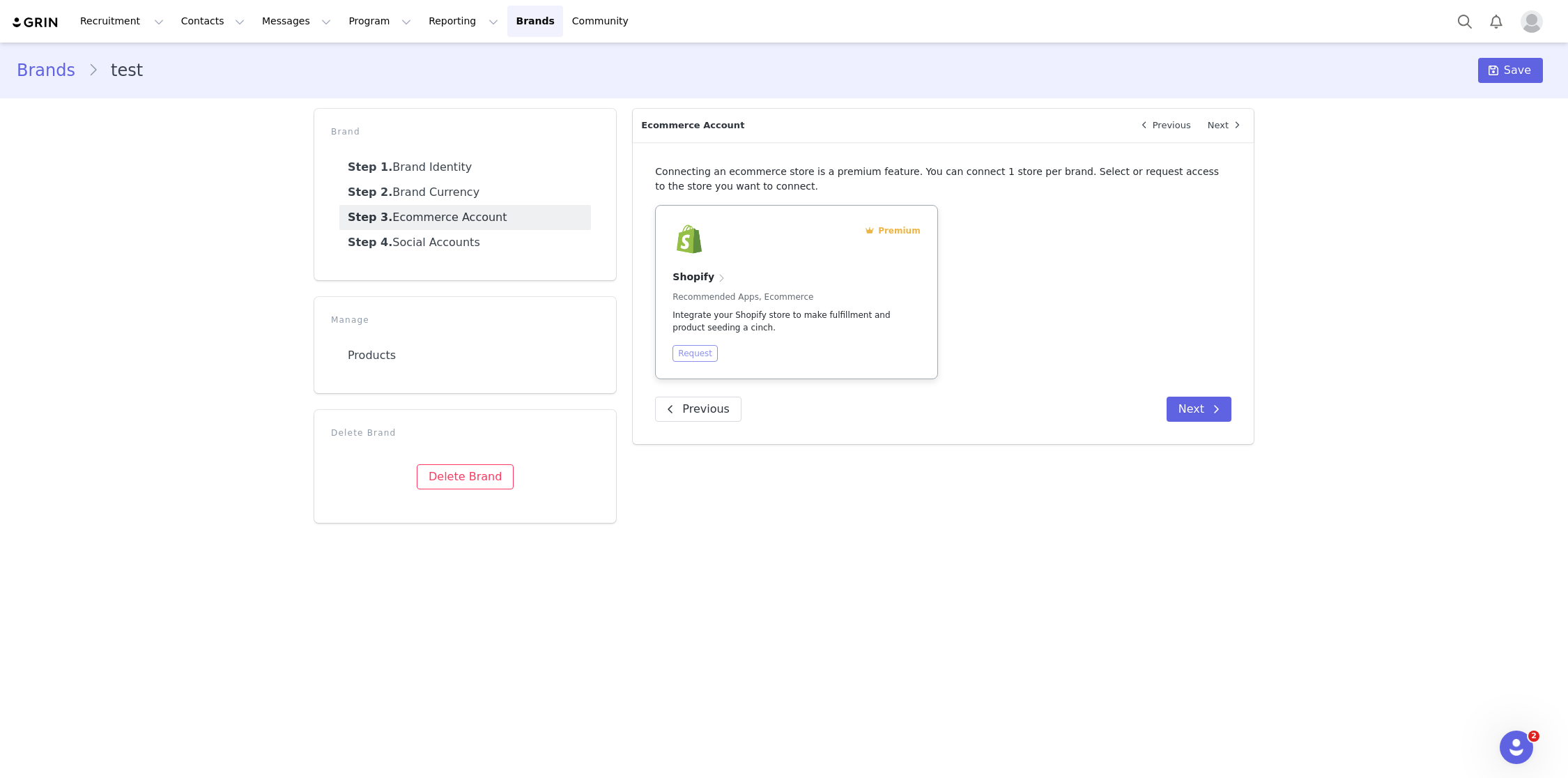
click at [692, 355] on button "Request" at bounding box center [694, 353] width 46 height 17
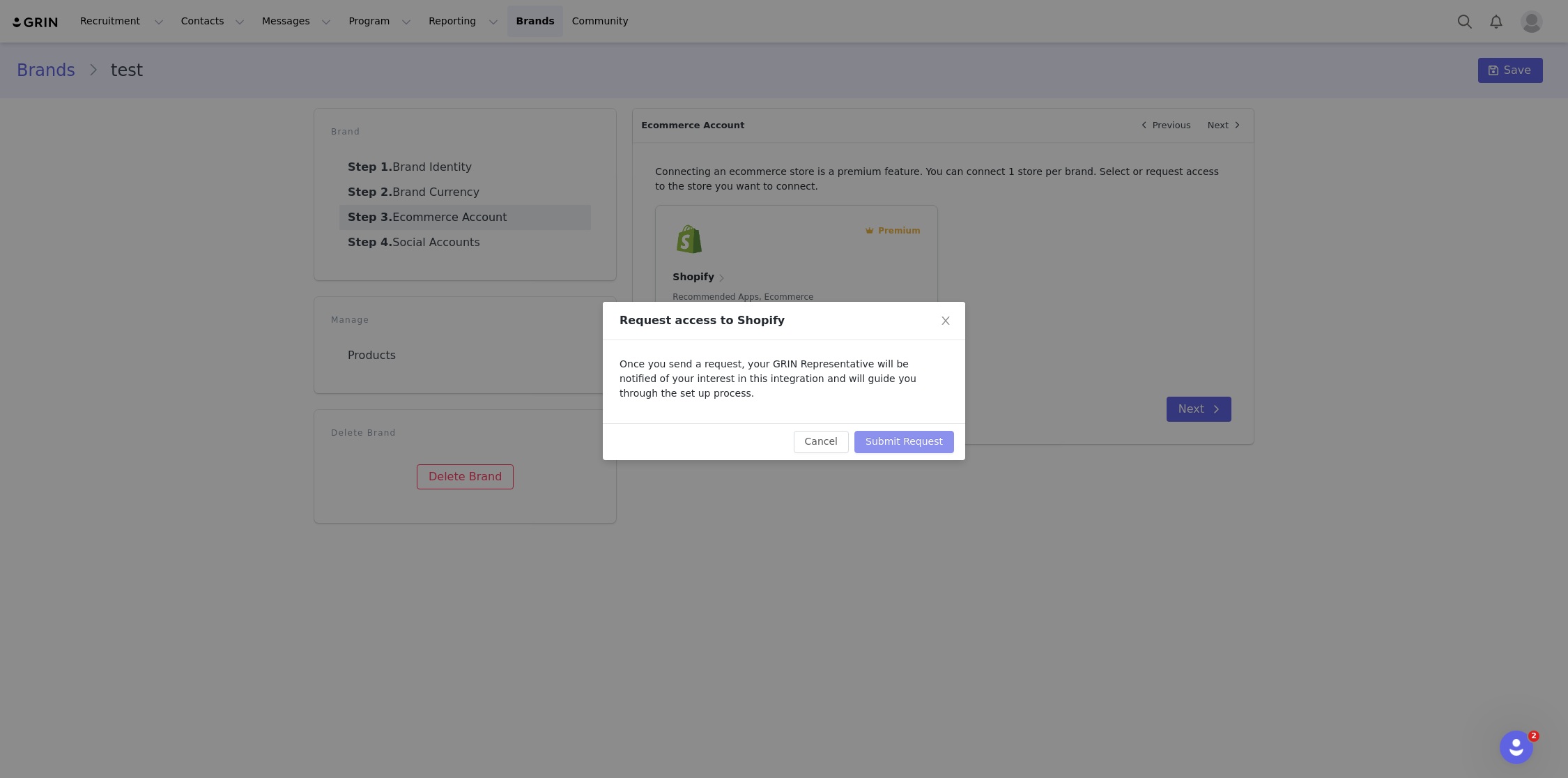
click at [918, 450] on button "Submit Request" at bounding box center [903, 442] width 99 height 22
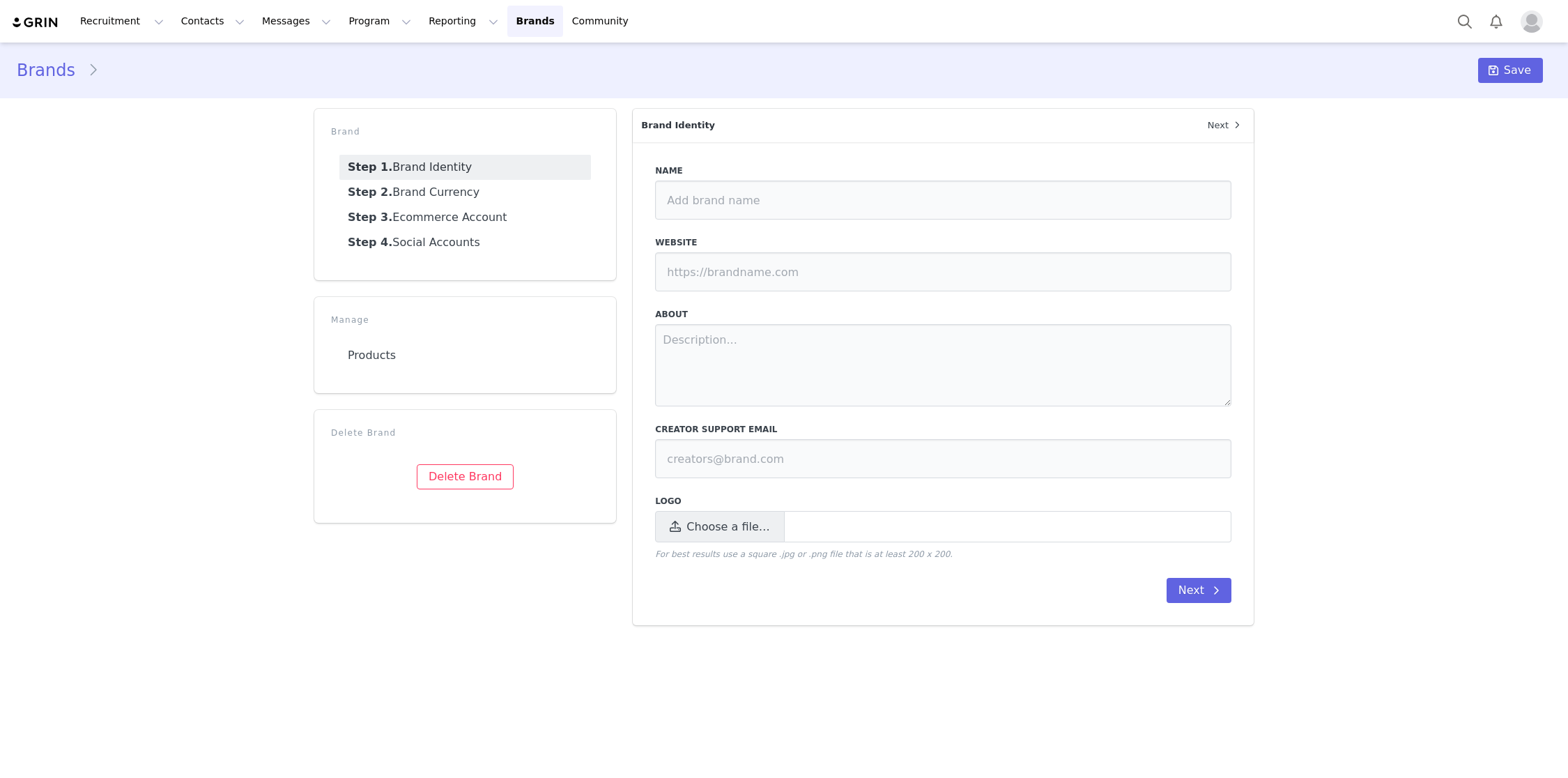
type input "test"
type input "https://test.com"
click at [428, 211] on link "Step 3. Ecommerce Account" at bounding box center [465, 217] width 252 height 25
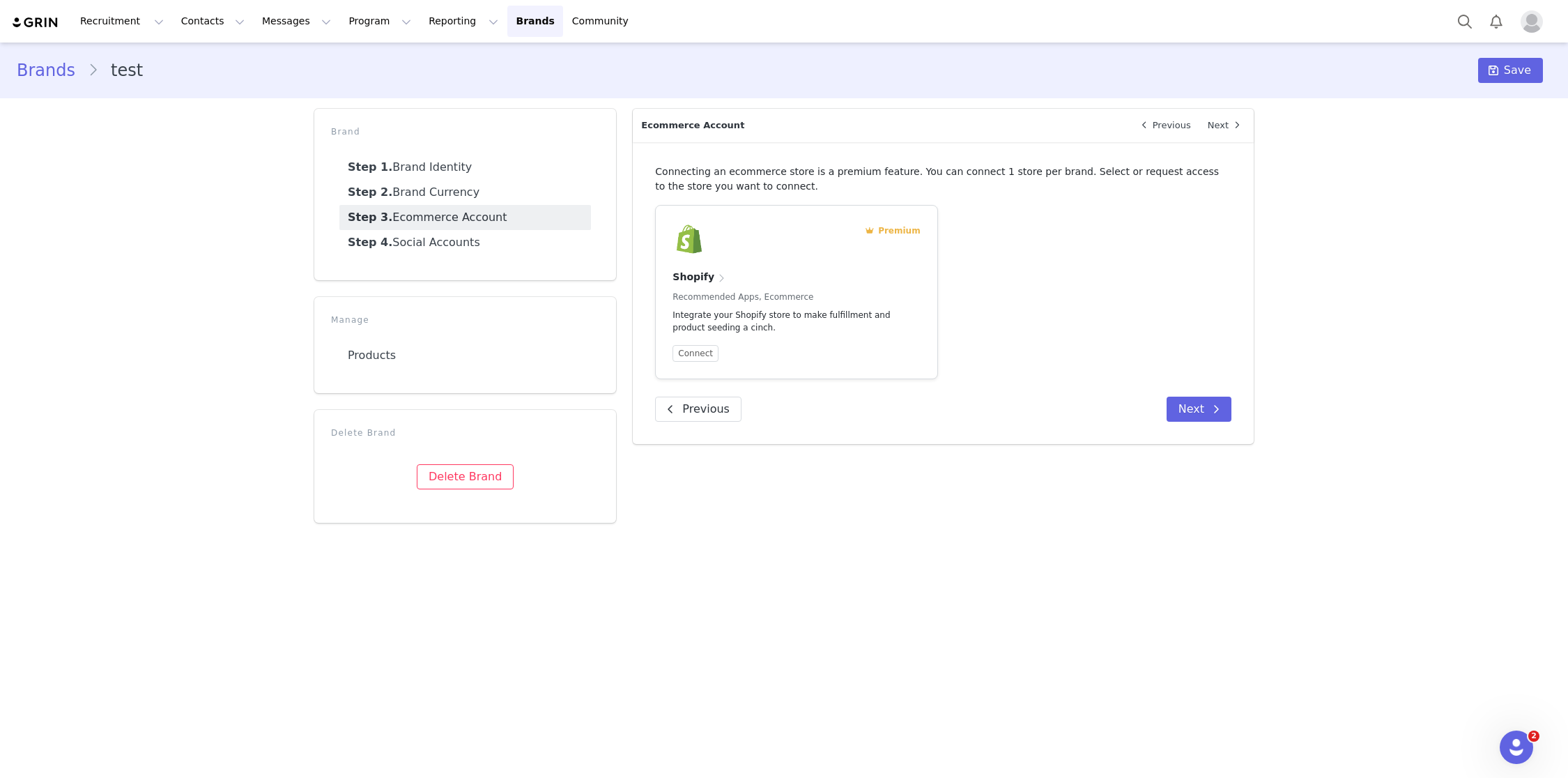
click at [1536, 16] on img "Profile" at bounding box center [1532, 21] width 22 height 22
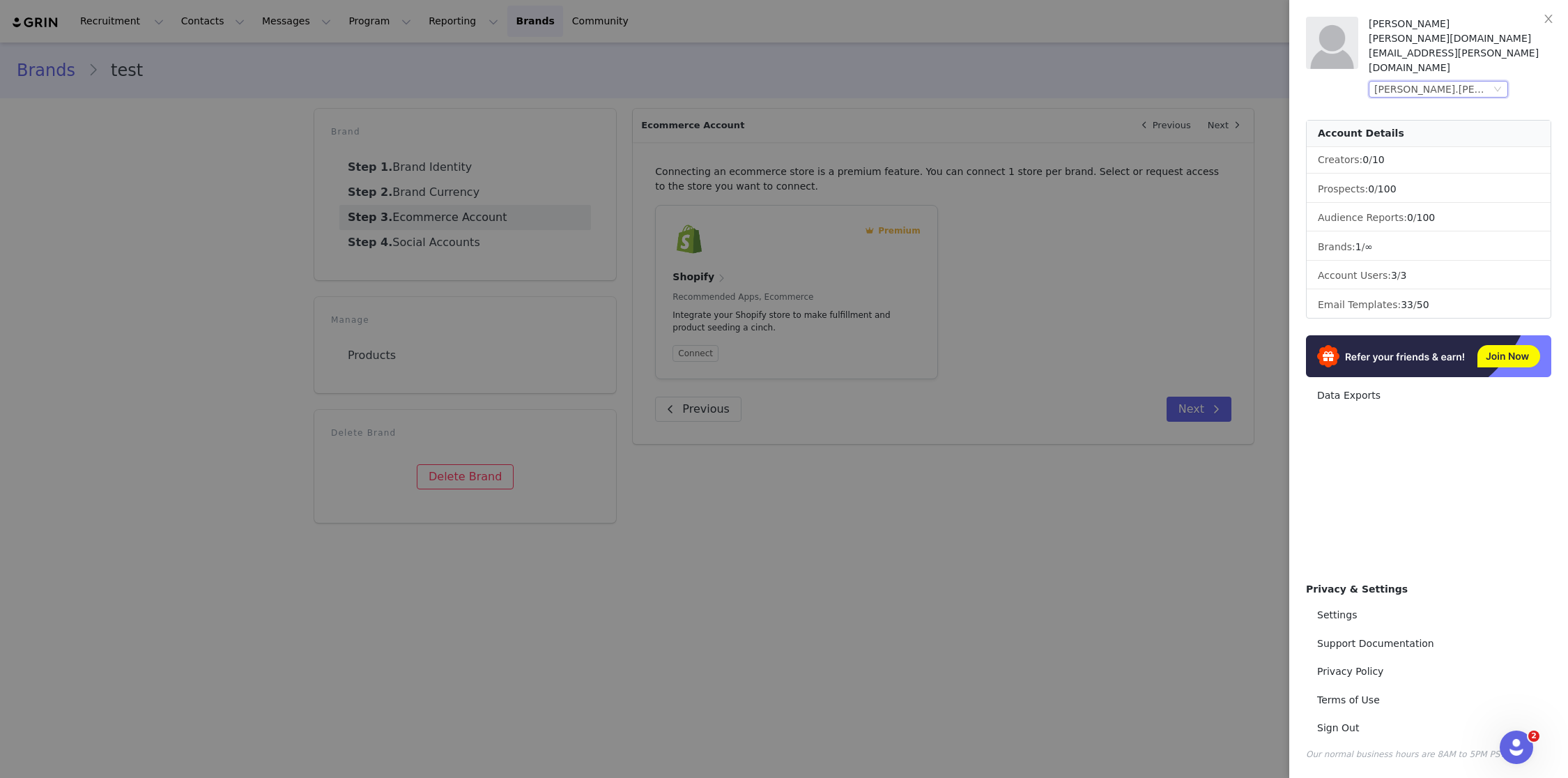
click at [1484, 82] on div "[PERSON_NAME].[PERSON_NAME] Auto Email test" at bounding box center [1431, 89] width 116 height 15
click at [1441, 90] on li "C Fox" at bounding box center [1466, 85] width 195 height 22
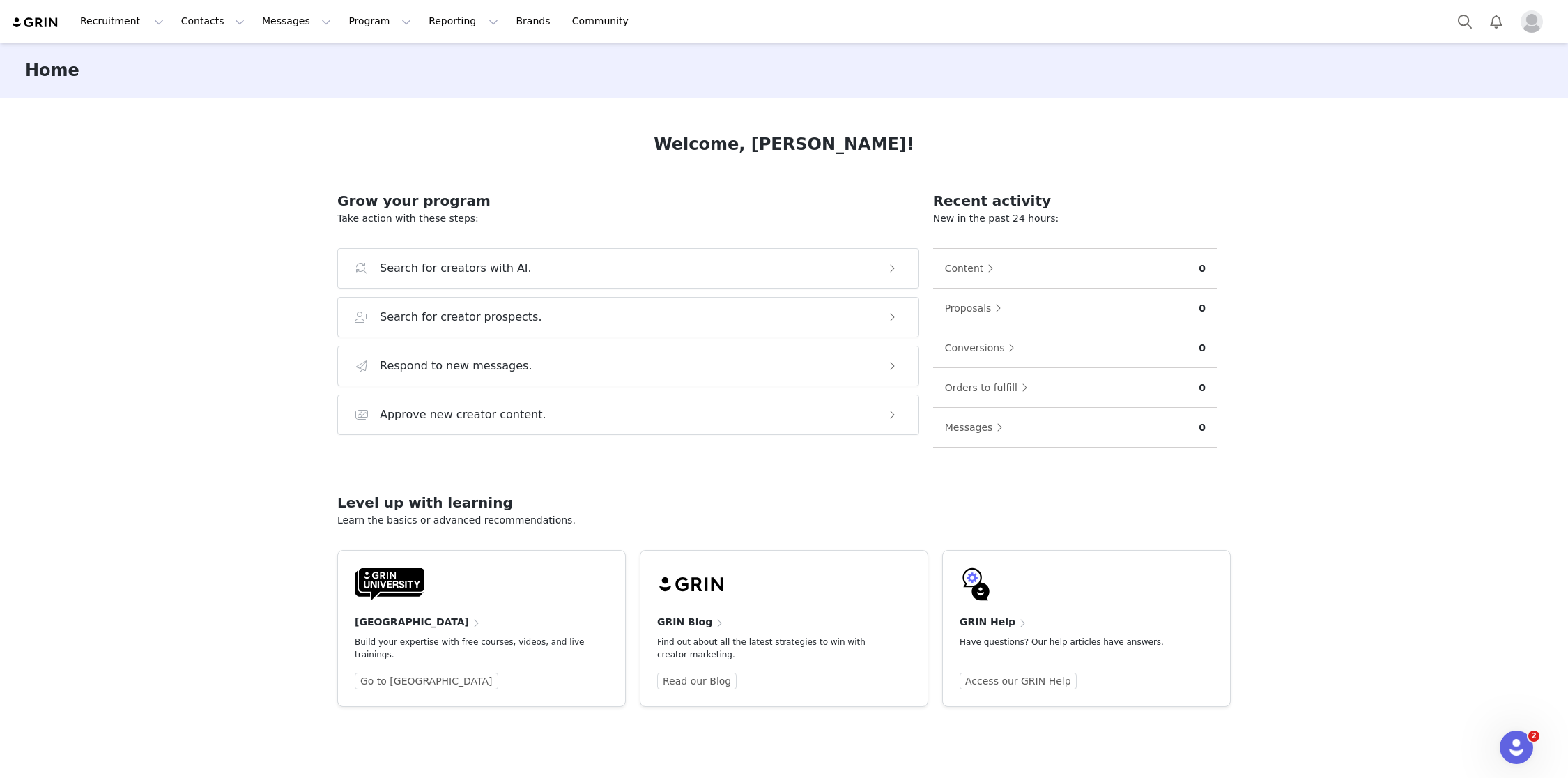
click at [1529, 26] on img "Profile" at bounding box center [1532, 21] width 22 height 22
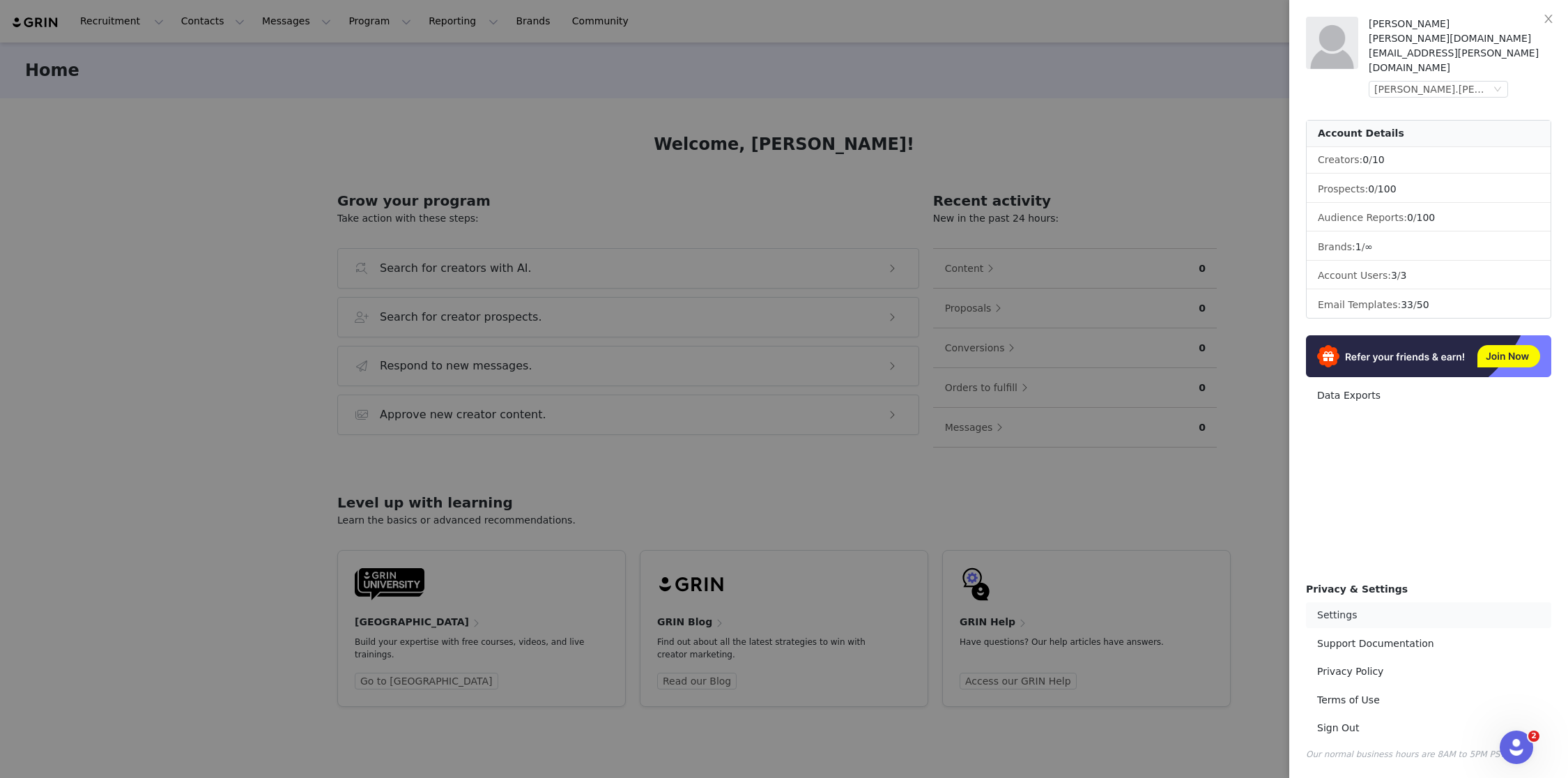
click at [1330, 620] on link "Settings" at bounding box center [1429, 615] width 245 height 26
select select "America/Los_Angeles"
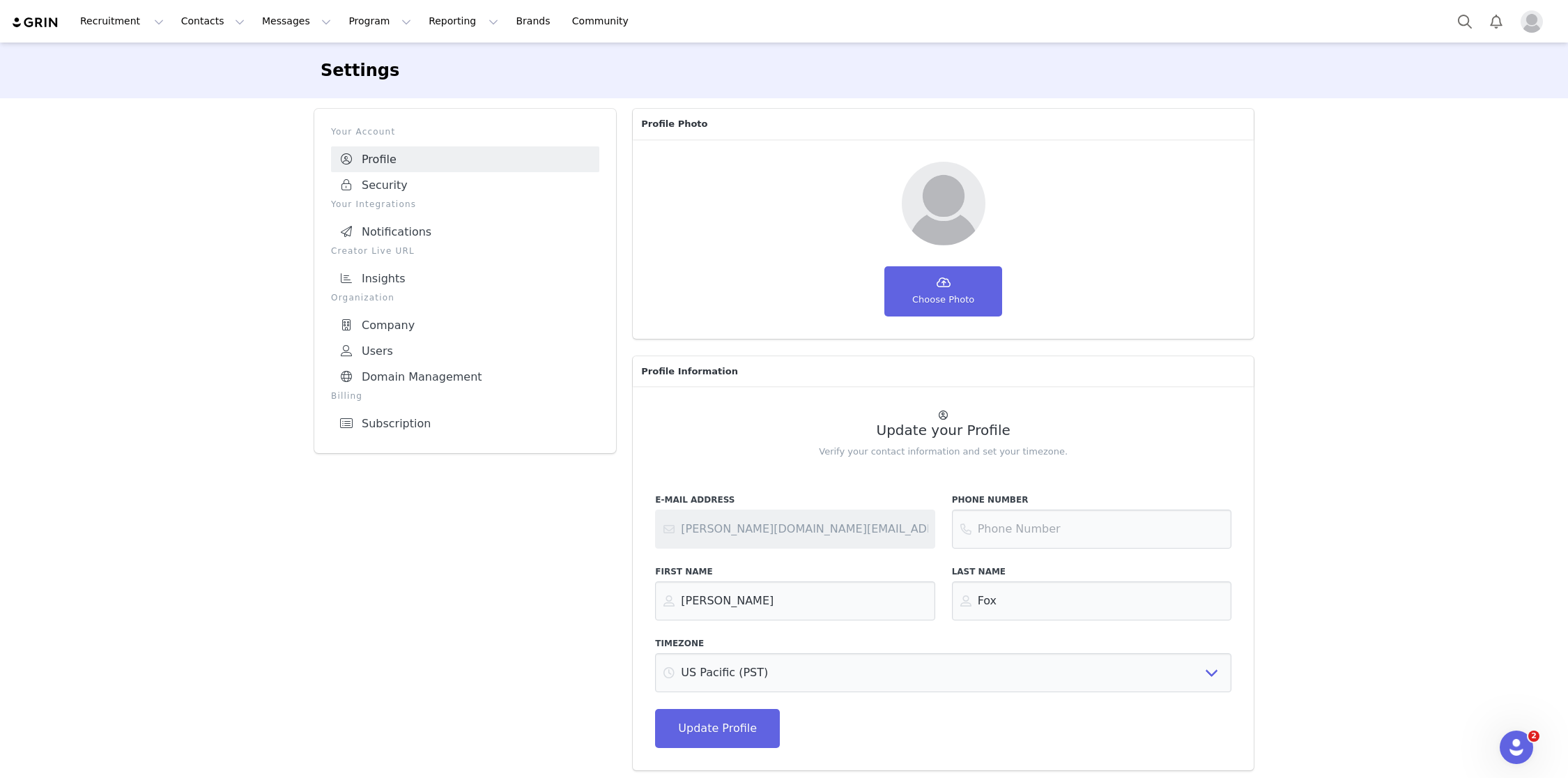
scroll to position [5, 0]
